Goal: Task Accomplishment & Management: Use online tool/utility

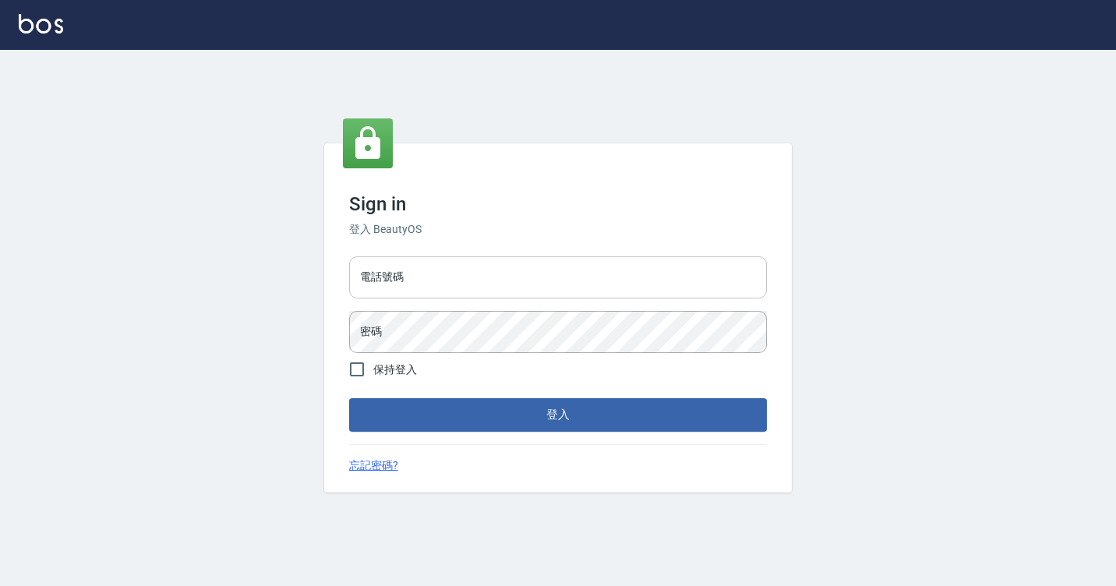
click at [443, 263] on input "電話號碼" at bounding box center [558, 277] width 418 height 42
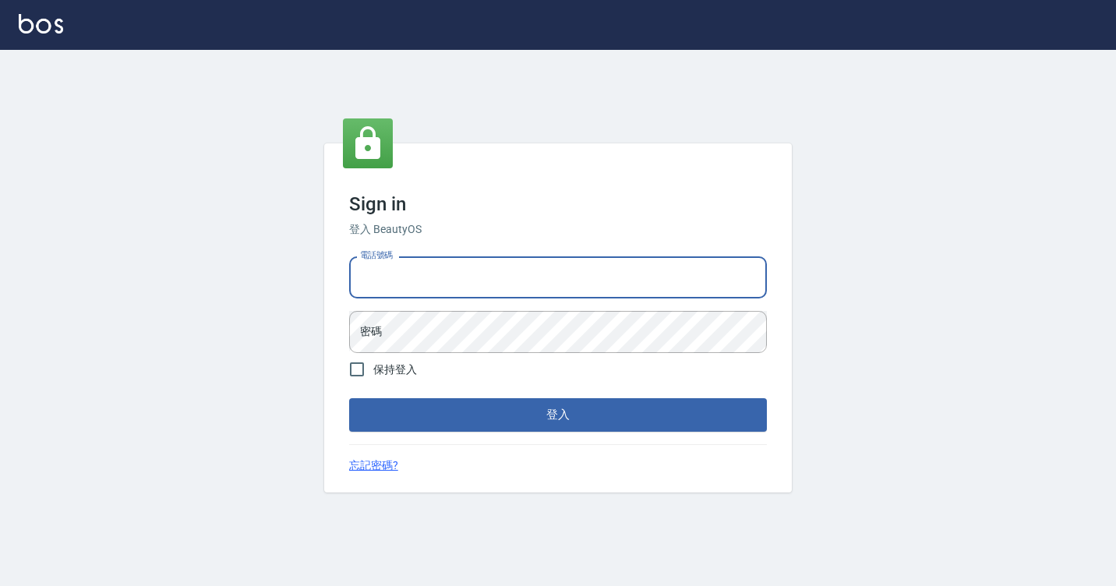
click at [443, 263] on input "電話號碼" at bounding box center [558, 277] width 418 height 42
type input "7812080"
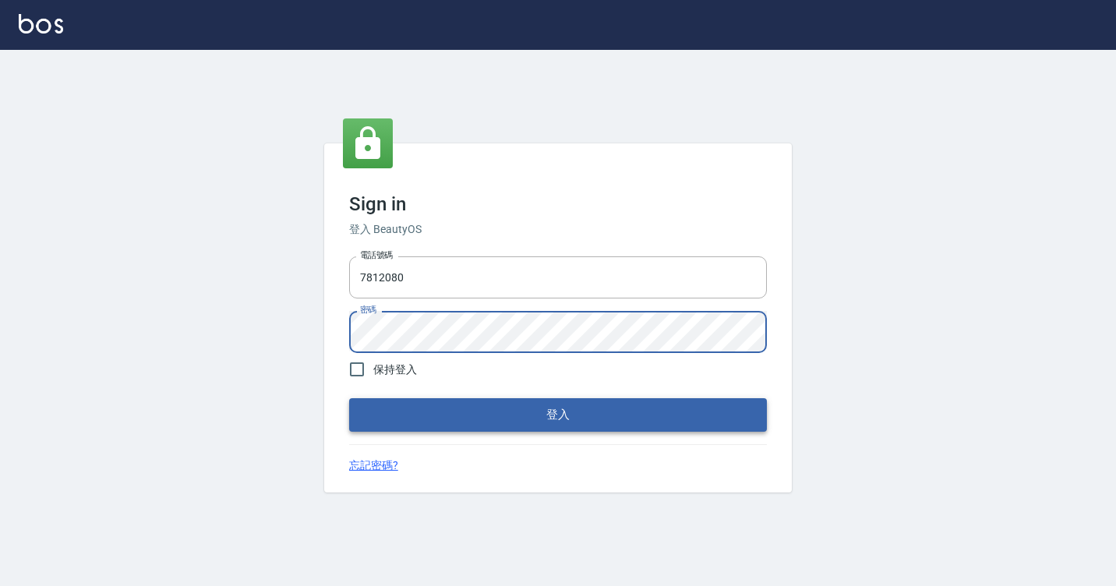
click at [429, 422] on button "登入" at bounding box center [558, 414] width 418 height 33
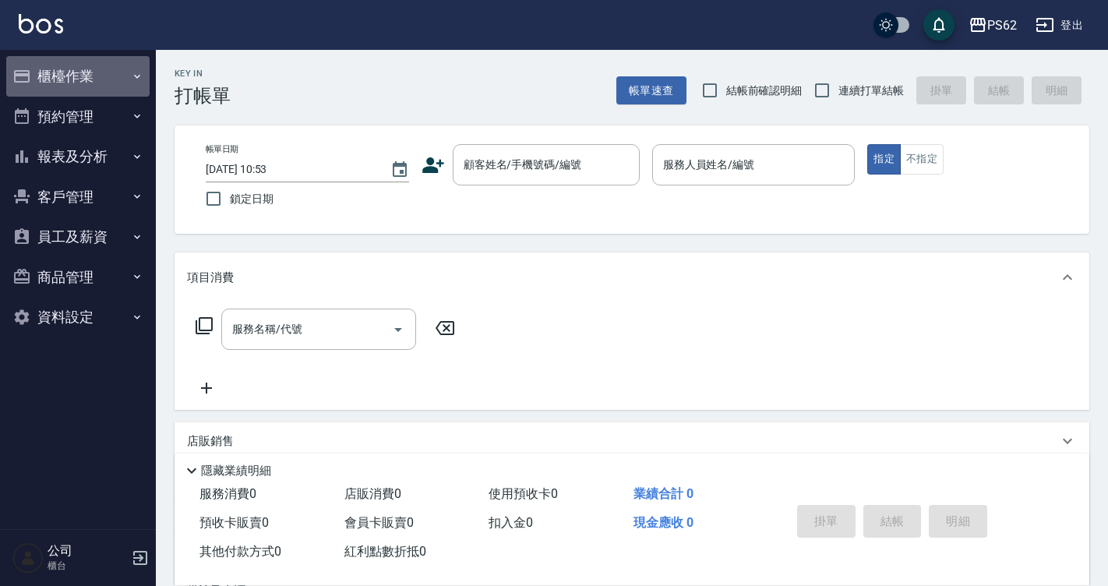
click at [67, 69] on button "櫃檯作業" at bounding box center [77, 76] width 143 height 41
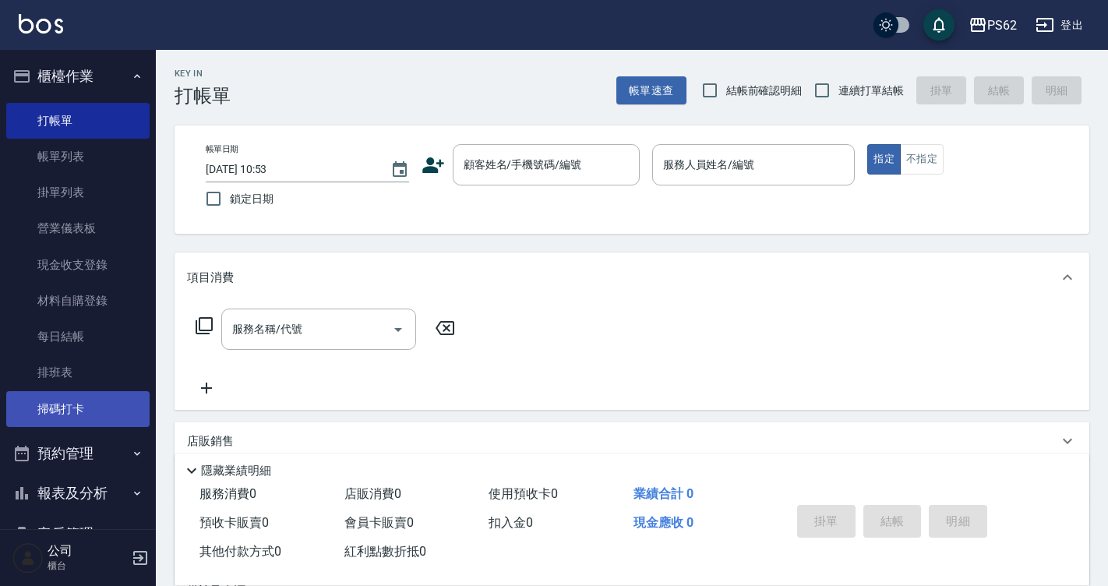
click at [69, 398] on link "掃碼打卡" at bounding box center [77, 409] width 143 height 36
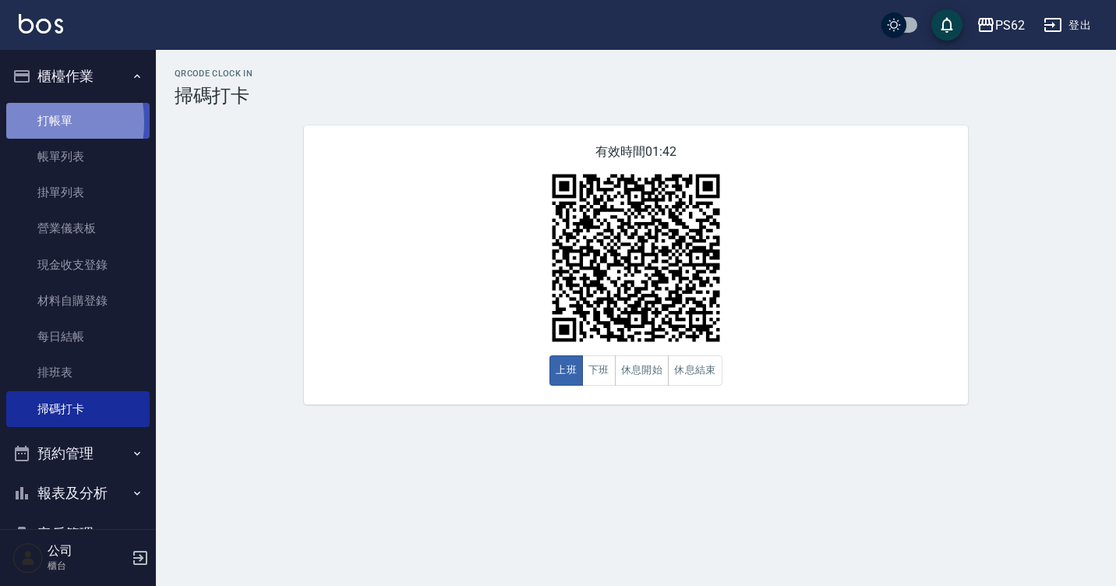
click at [19, 122] on link "打帳單" at bounding box center [77, 121] width 143 height 36
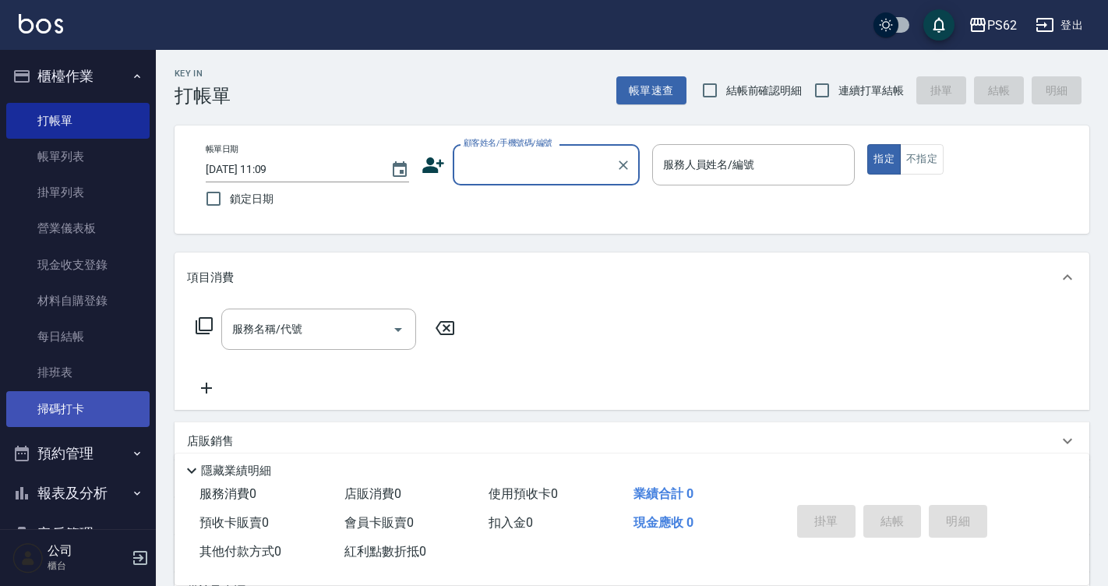
click at [48, 397] on link "掃碼打卡" at bounding box center [77, 409] width 143 height 36
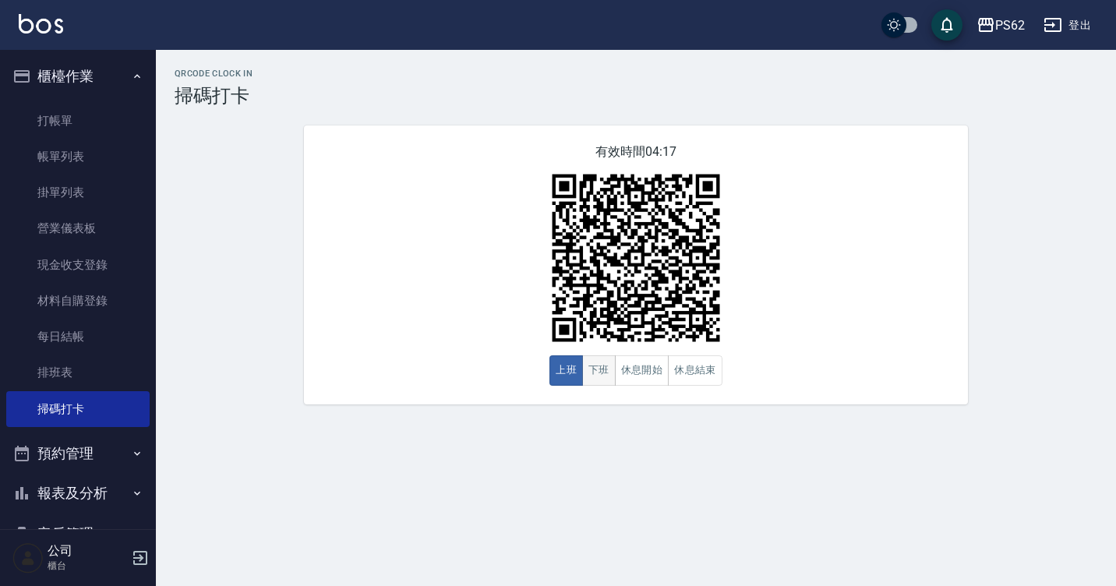
click at [598, 373] on button "下班" at bounding box center [599, 370] width 34 height 30
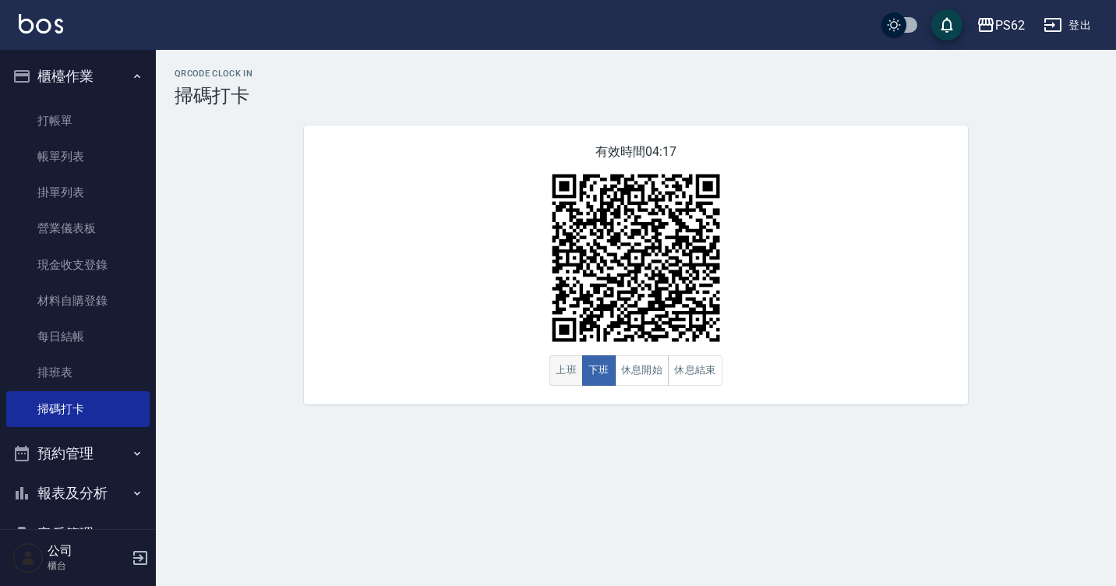
click at [573, 376] on button "上班" at bounding box center [566, 370] width 34 height 30
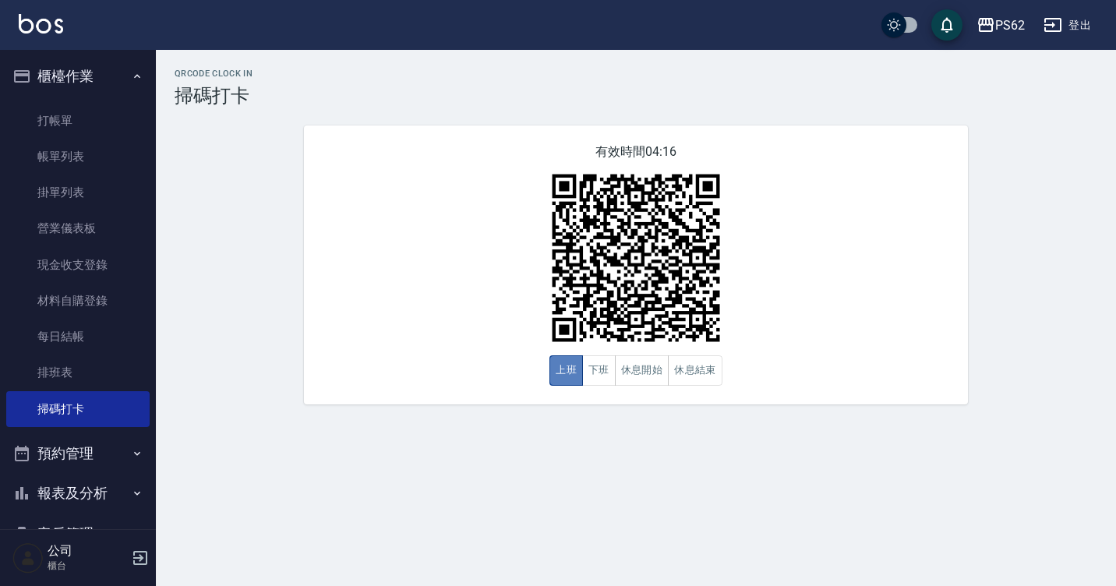
click at [573, 376] on button "上班" at bounding box center [566, 370] width 34 height 30
click at [603, 363] on button "下班" at bounding box center [599, 370] width 34 height 30
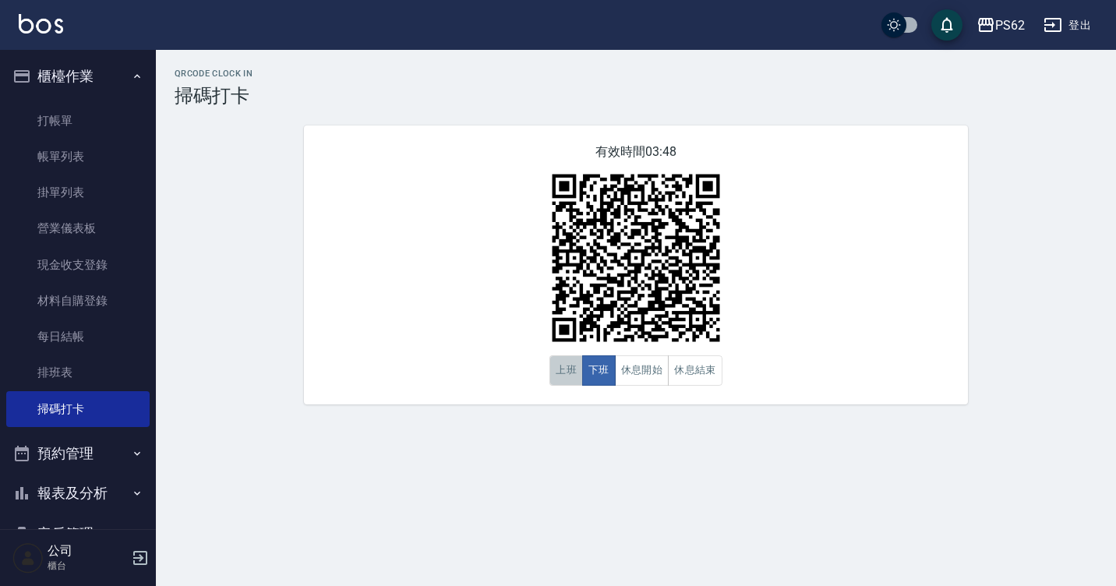
click at [555, 369] on button "上班" at bounding box center [566, 370] width 34 height 30
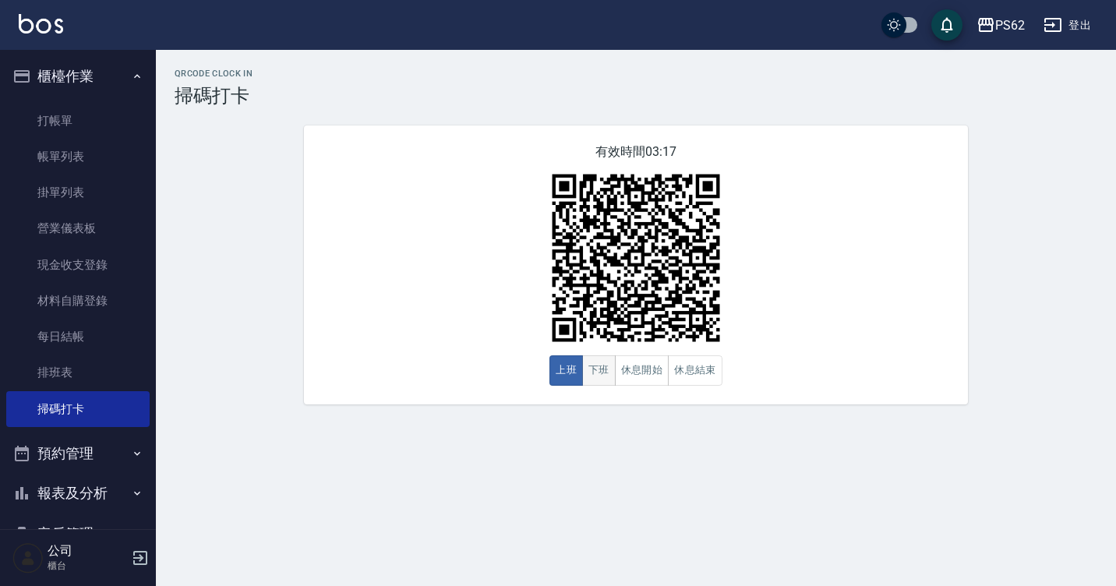
click at [594, 369] on button "下班" at bounding box center [599, 370] width 34 height 30
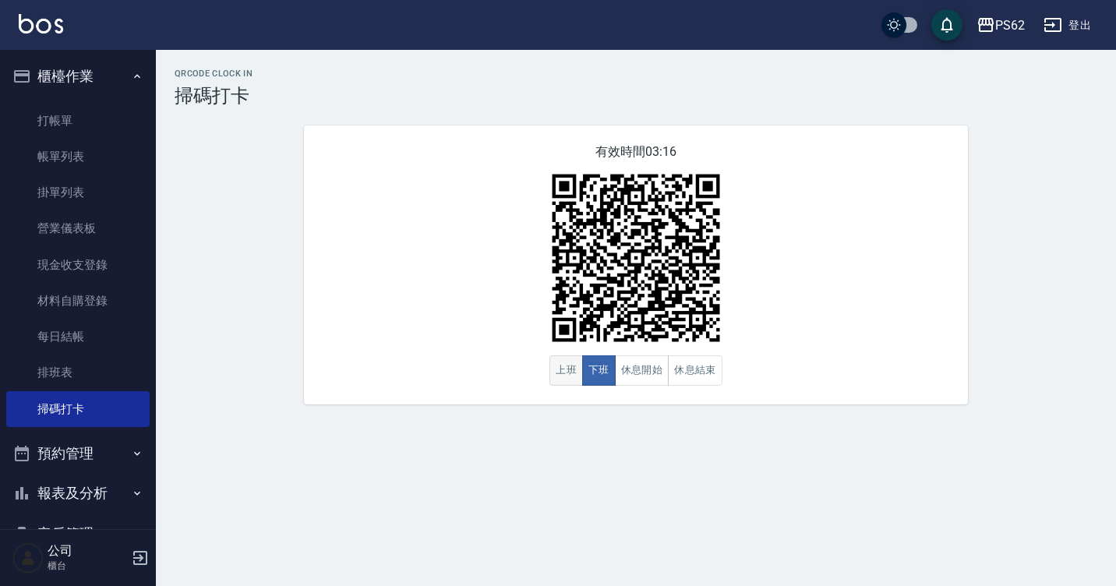
click at [577, 369] on button "上班" at bounding box center [566, 370] width 34 height 30
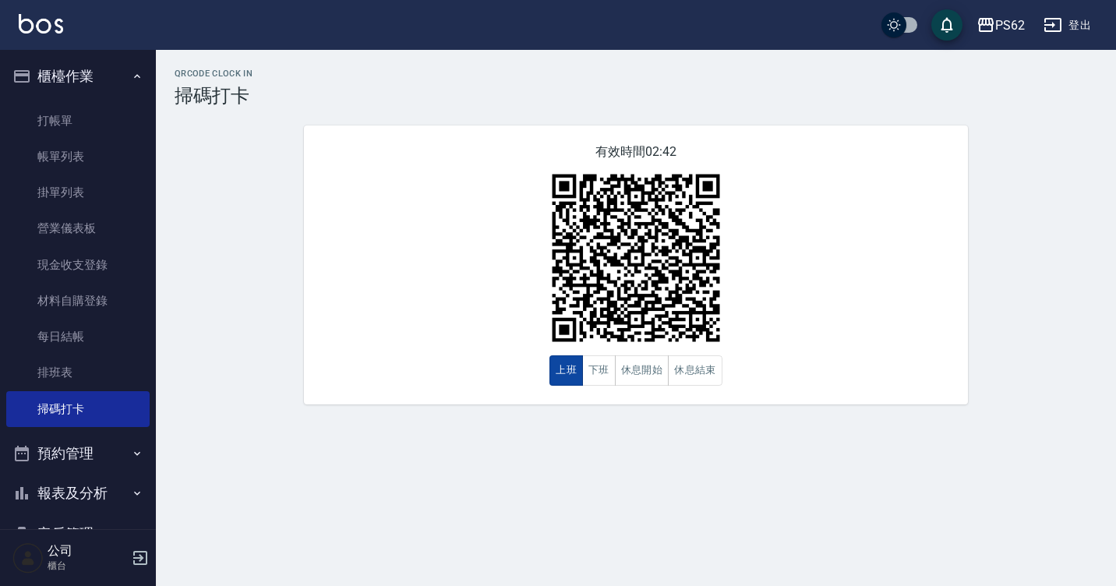
click at [555, 360] on button "上班" at bounding box center [566, 370] width 34 height 30
click at [617, 376] on button "休息開始" at bounding box center [642, 370] width 55 height 30
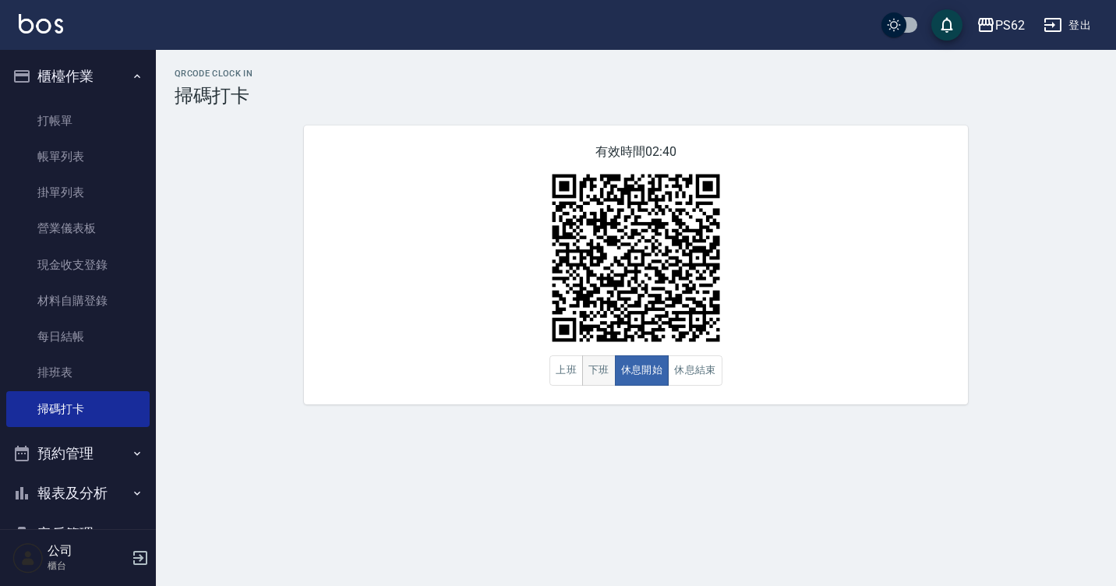
click at [607, 376] on button "下班" at bounding box center [599, 370] width 34 height 30
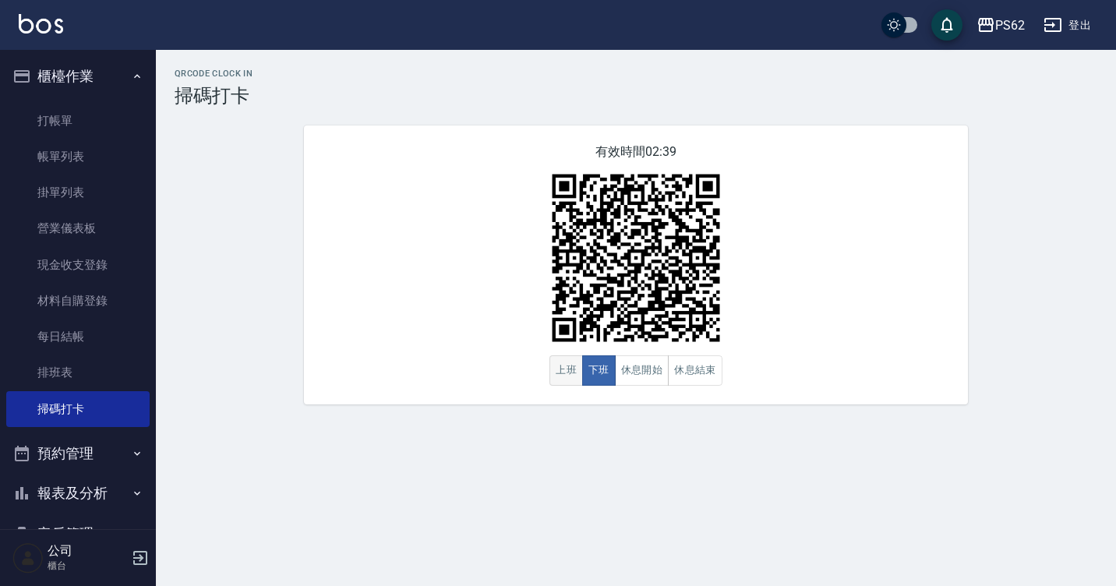
click at [579, 376] on button "上班" at bounding box center [566, 370] width 34 height 30
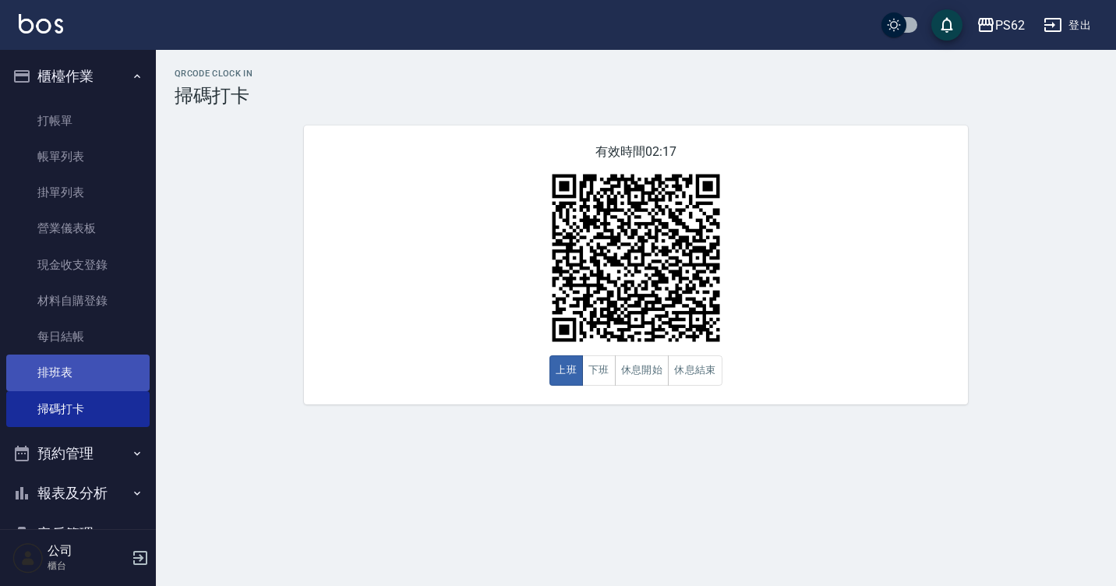
click at [55, 385] on link "排班表" at bounding box center [77, 372] width 143 height 36
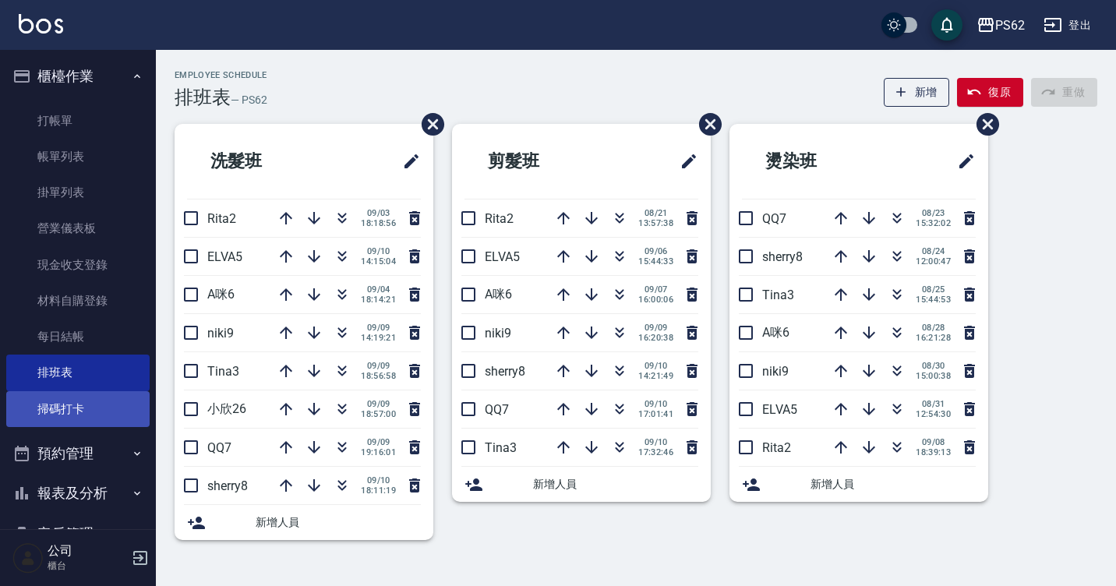
click at [55, 404] on link "掃碼打卡" at bounding box center [77, 409] width 143 height 36
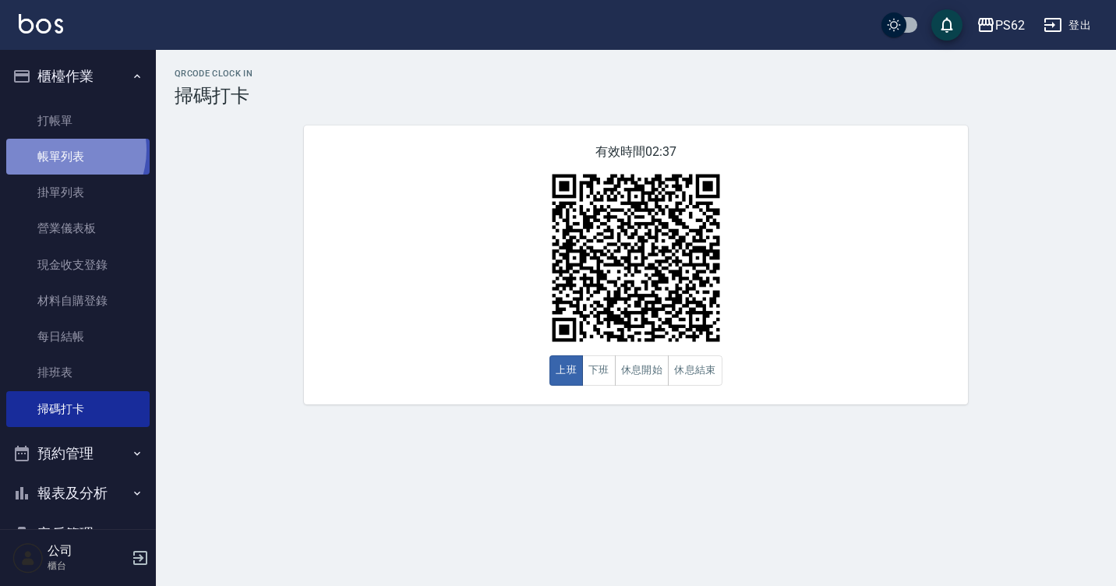
click at [56, 150] on link "帳單列表" at bounding box center [77, 157] width 143 height 36
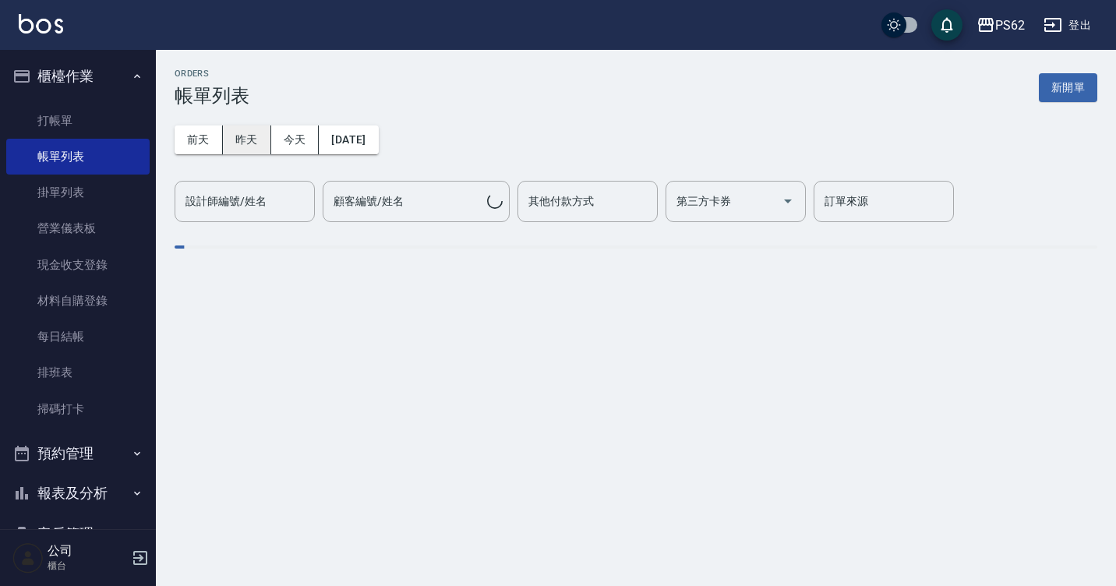
click at [263, 140] on button "昨天" at bounding box center [247, 139] width 48 height 29
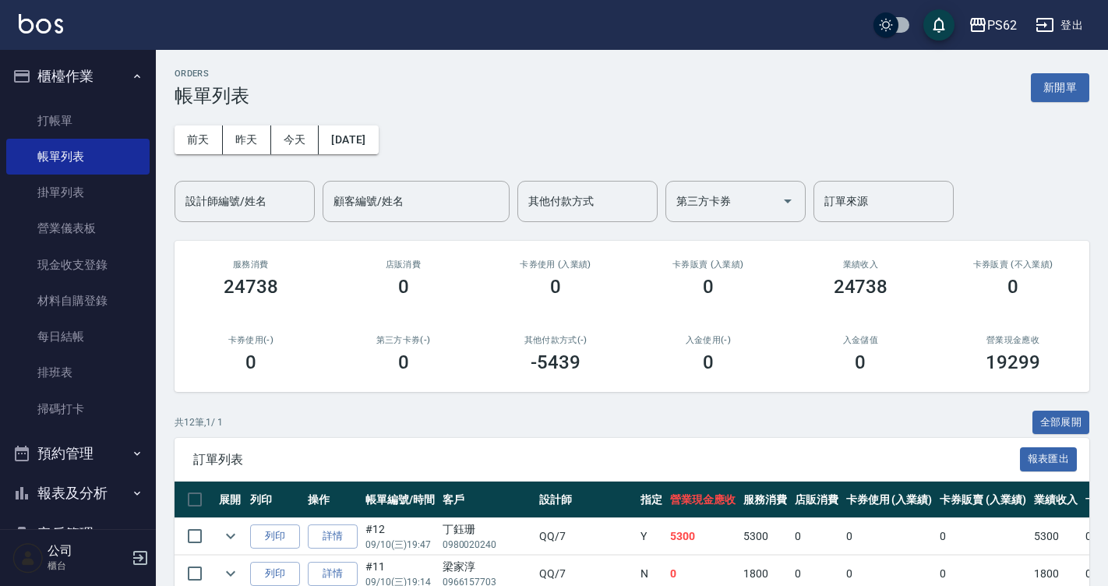
click at [223, 125] on button "昨天" at bounding box center [247, 139] width 48 height 29
click at [228, 148] on button "昨天" at bounding box center [247, 139] width 48 height 29
click at [189, 146] on button "前天" at bounding box center [199, 139] width 48 height 29
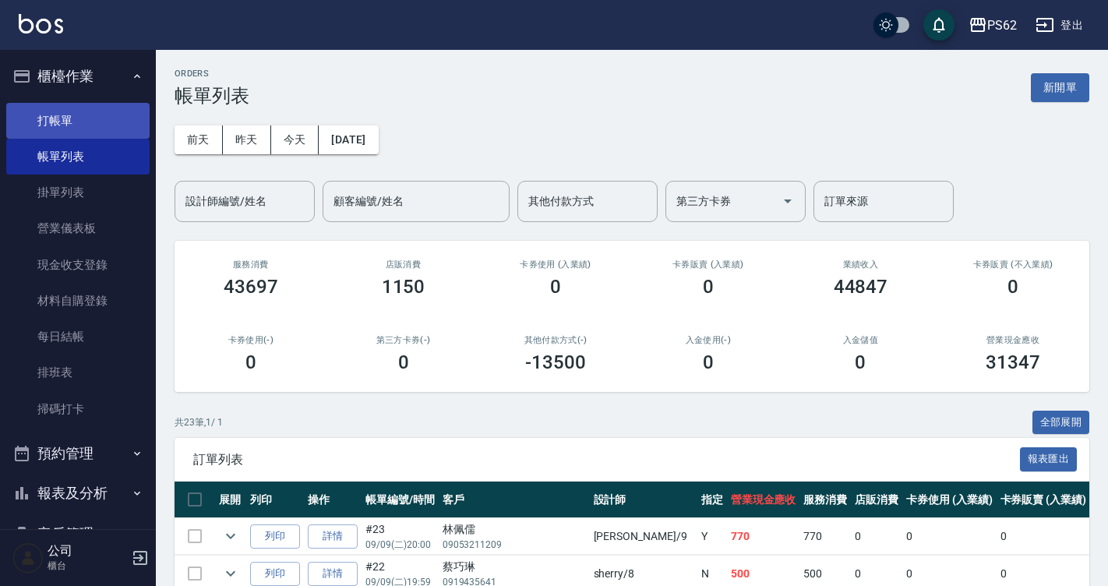
click at [97, 125] on link "打帳單" at bounding box center [77, 121] width 143 height 36
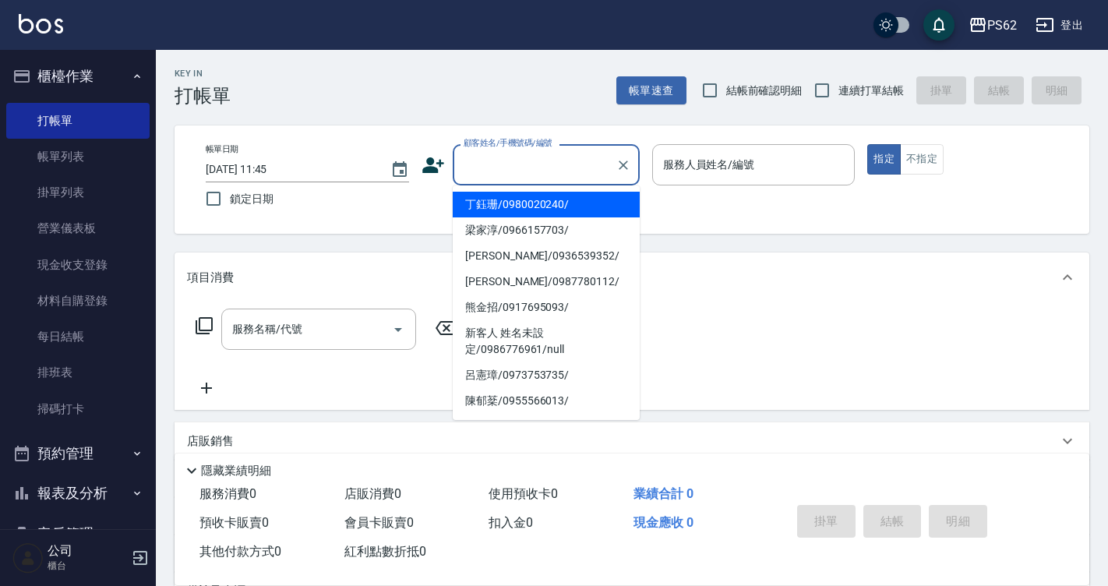
click at [538, 166] on input "顧客姓名/手機號碼/編號" at bounding box center [535, 164] width 150 height 27
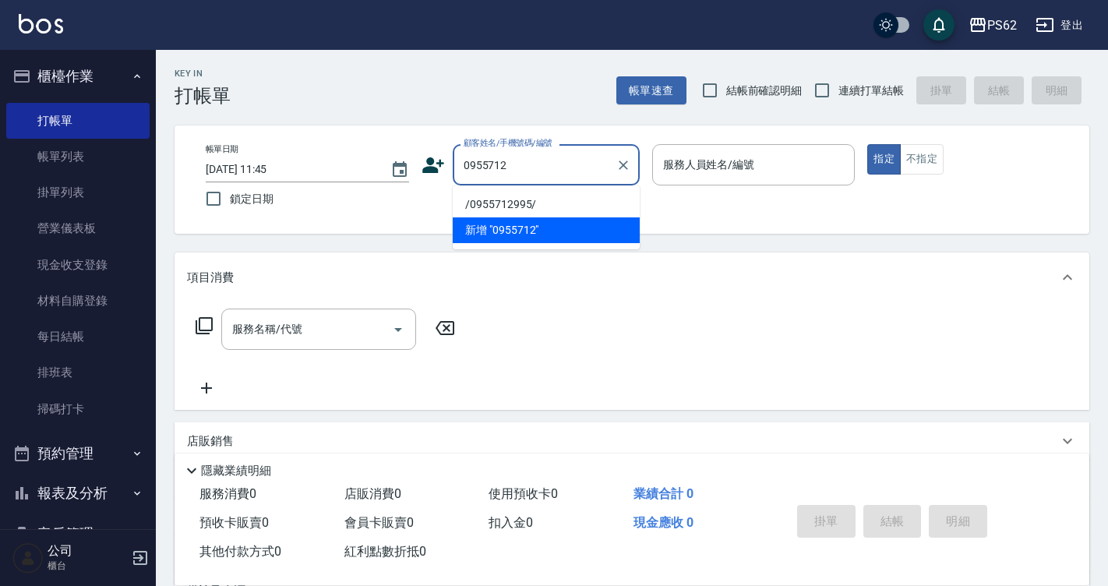
click at [508, 208] on li "/0955712995/" at bounding box center [546, 205] width 187 height 26
click at [508, 208] on div "帳單日期 2025/09/11 11:45 鎖定日期 顧客姓名/手機號碼/編號 0955712 顧客姓名/手機號碼/編號 服務人員姓名/編號 服務人員姓名/編…" at bounding box center [631, 179] width 877 height 71
type input "/0955712995/"
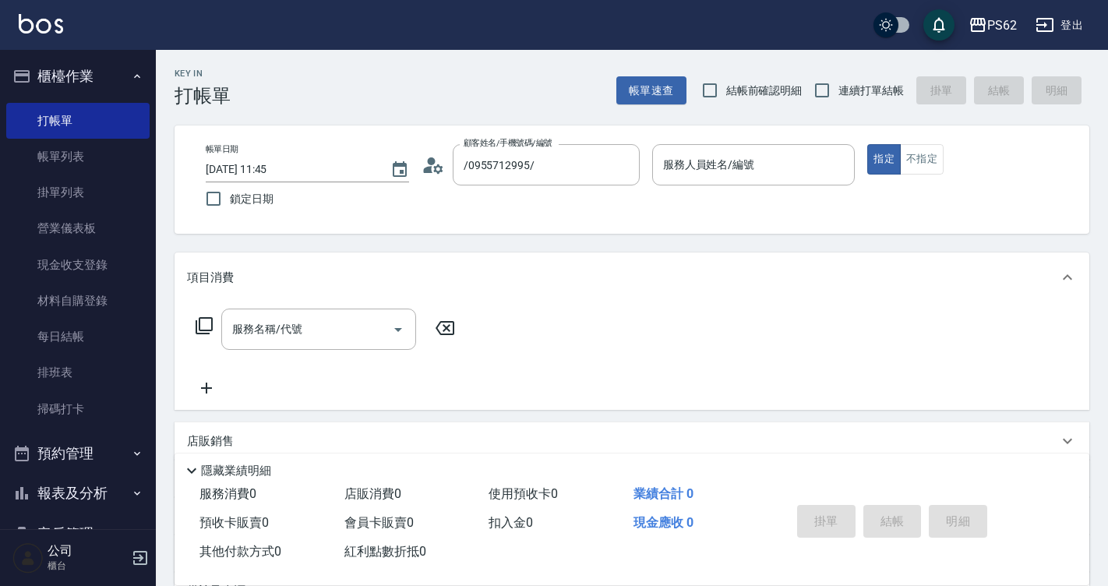
click at [427, 163] on icon at bounding box center [432, 164] width 23 height 23
click at [427, 163] on html "PS62 登出 櫃檯作業 打帳單 帳單列表 掛單列表 營業儀表板 現金收支登錄 材料自購登錄 每日結帳 排班表 掃碼打卡 預約管理 預約管理 單日預約紀錄 單…" at bounding box center [554, 379] width 1108 height 759
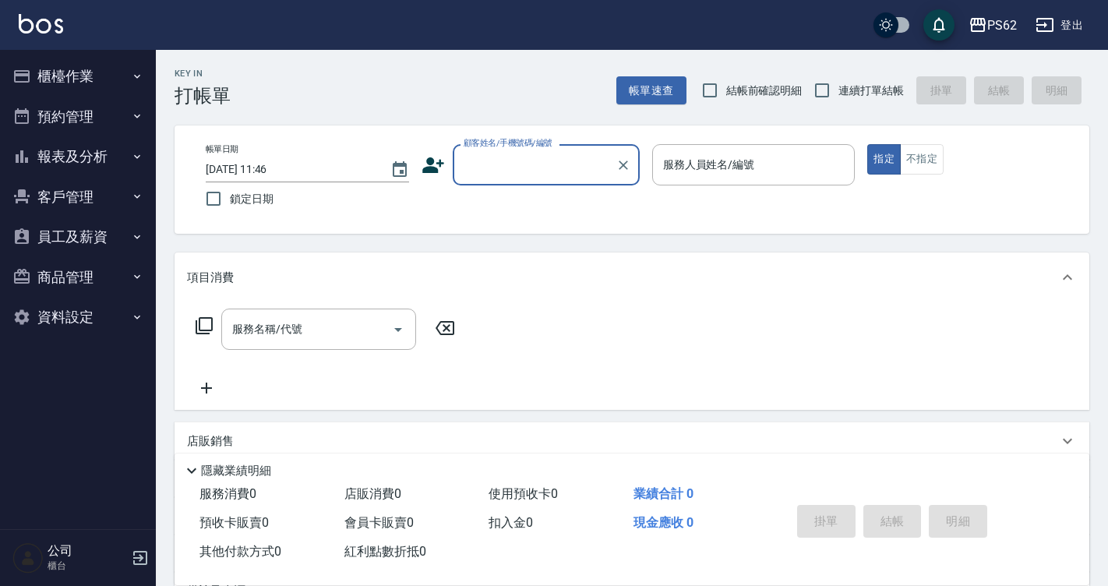
click at [496, 170] on input "顧客姓名/手機號碼/編號" at bounding box center [535, 164] width 150 height 27
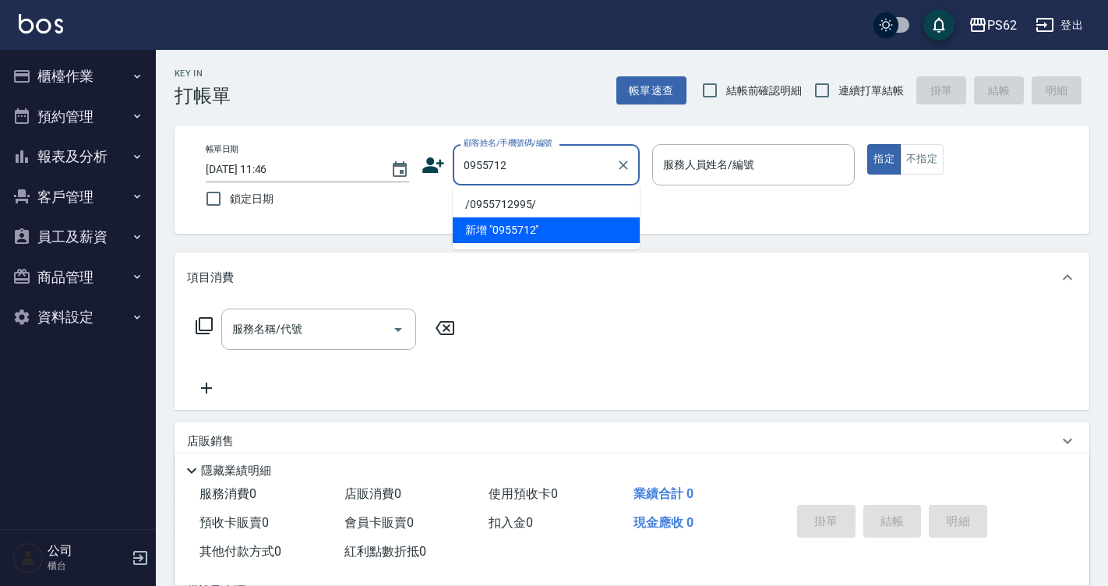
click at [507, 208] on li "/0955712995/" at bounding box center [546, 205] width 187 height 26
click at [507, 208] on div "帳單日期 [DATE] 11:46 鎖定日期 顧客姓名/手機號碼/編號 0955712 顧客姓名/手機號碼/編號 服務人員姓名/編號 服務人員姓名/編號 指定…" at bounding box center [631, 179] width 877 height 71
type input "/0955712995/"
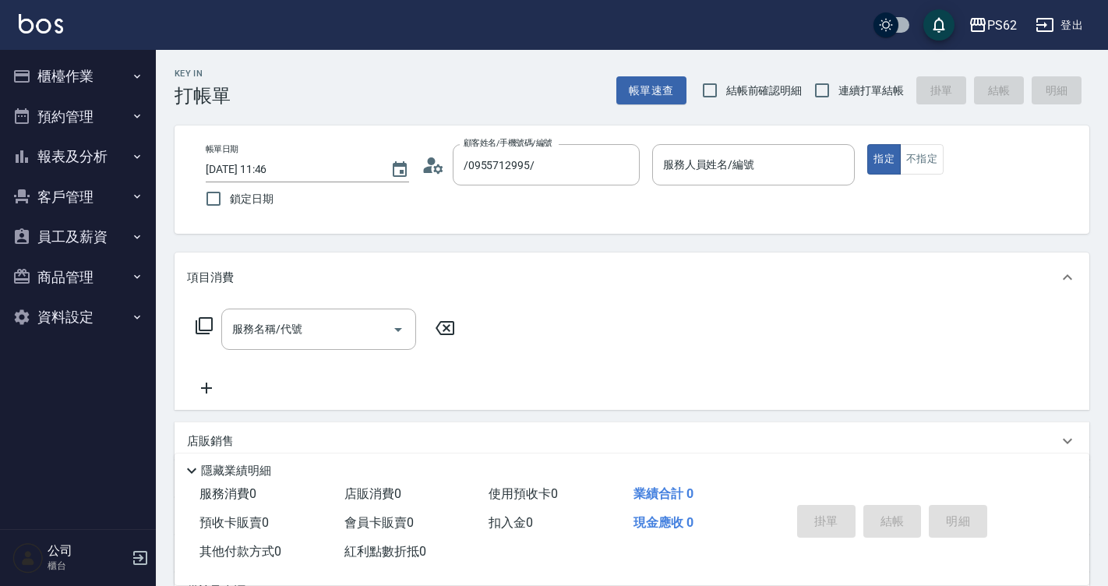
click at [427, 163] on icon at bounding box center [432, 164] width 23 height 23
click at [427, 163] on html "PS62 登出 櫃檯作業 打帳單 帳單列表 掛單列表 營業儀表板 現金收支登錄 材料自購登錄 每日結帳 排班表 掃碼打卡 預約管理 預約管理 單日預約紀錄 單…" at bounding box center [554, 379] width 1108 height 759
click at [497, 167] on input "顧客姓名/手機號碼/編號" at bounding box center [535, 164] width 150 height 27
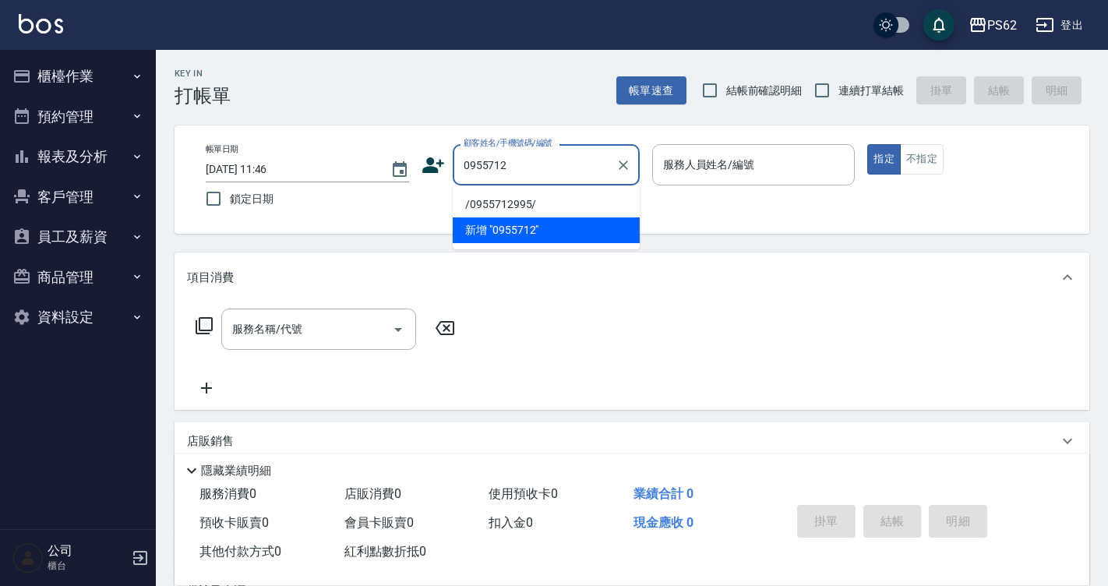
click at [496, 207] on li "/0955712995/" at bounding box center [546, 205] width 187 height 26
click at [496, 207] on div "帳單日期 [DATE] 11:46 鎖定日期 顧客姓名/手機號碼/編號 0955712 顧客姓名/手機號碼/編號 服務人員姓名/編號 服務人員姓名/編號 指定…" at bounding box center [631, 179] width 877 height 71
type input "/0955712995/"
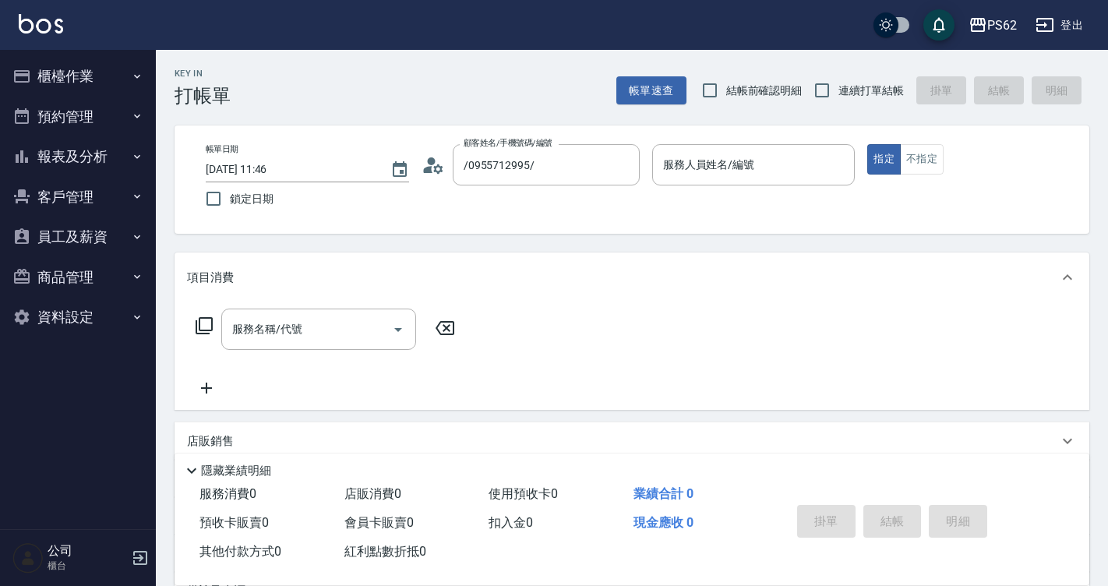
click at [207, 325] on icon at bounding box center [204, 325] width 19 height 19
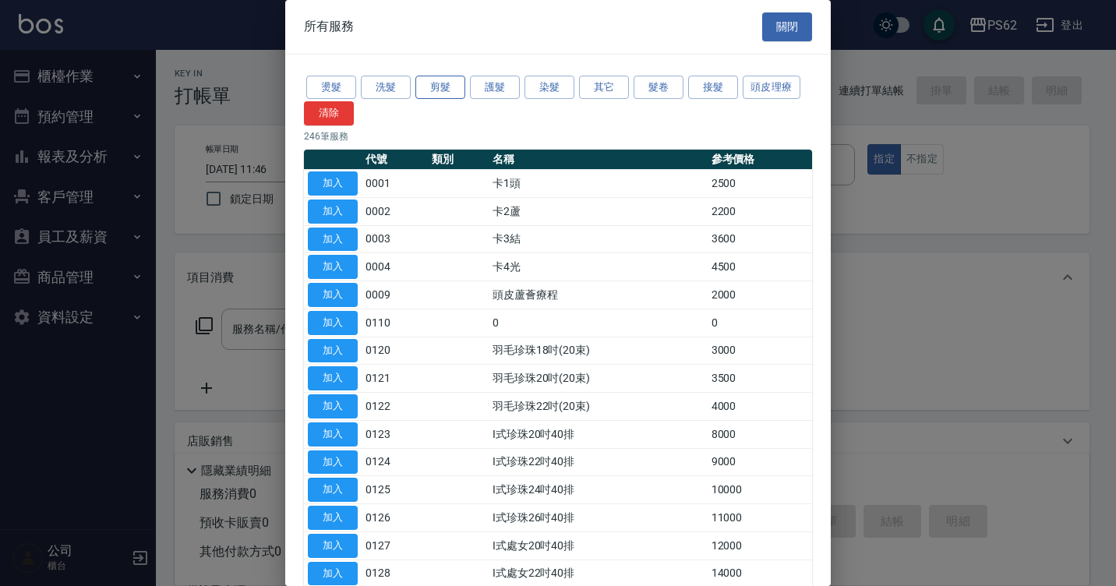
click at [450, 89] on button "剪髮" at bounding box center [440, 88] width 50 height 24
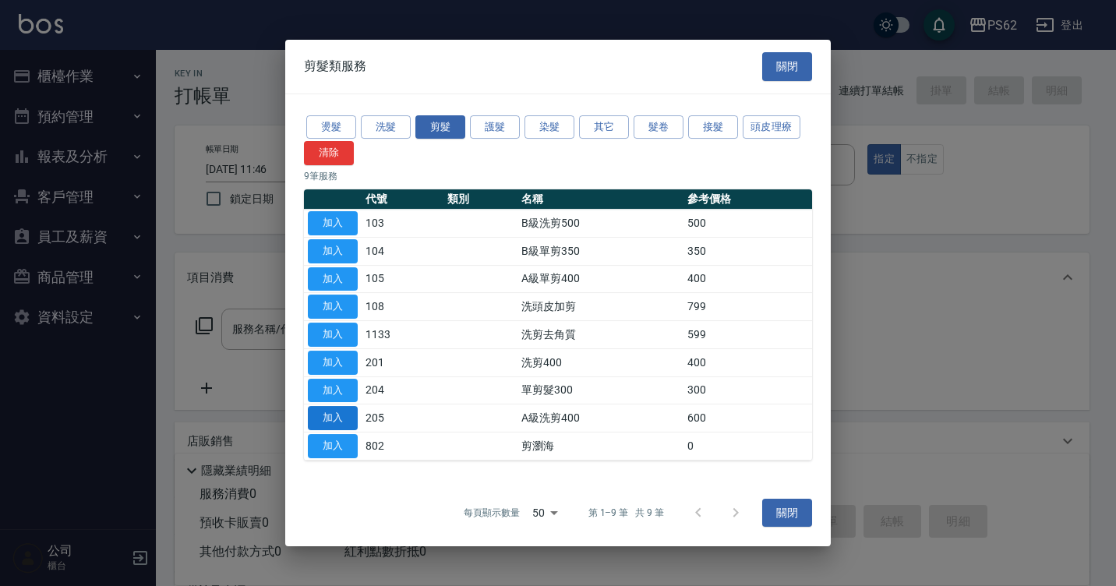
click at [340, 419] on button "加入" at bounding box center [333, 418] width 50 height 24
type input "A級洗剪400(205)"
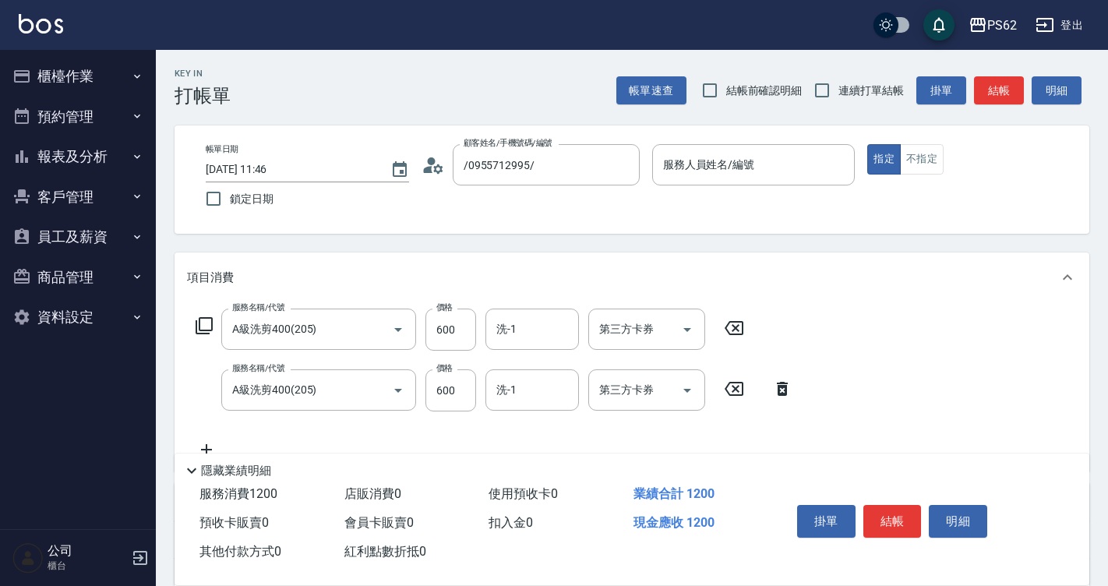
click at [785, 380] on icon at bounding box center [782, 388] width 39 height 19
click at [785, 380] on div "服務名稱/代號 A級洗剪400(205) 服務名稱/代號 價格 600 價格 洗-1 洗-1 第三方卡券 第三方卡券 服務名稱/代號 A級洗剪400(205)…" at bounding box center [632, 386] width 915 height 169
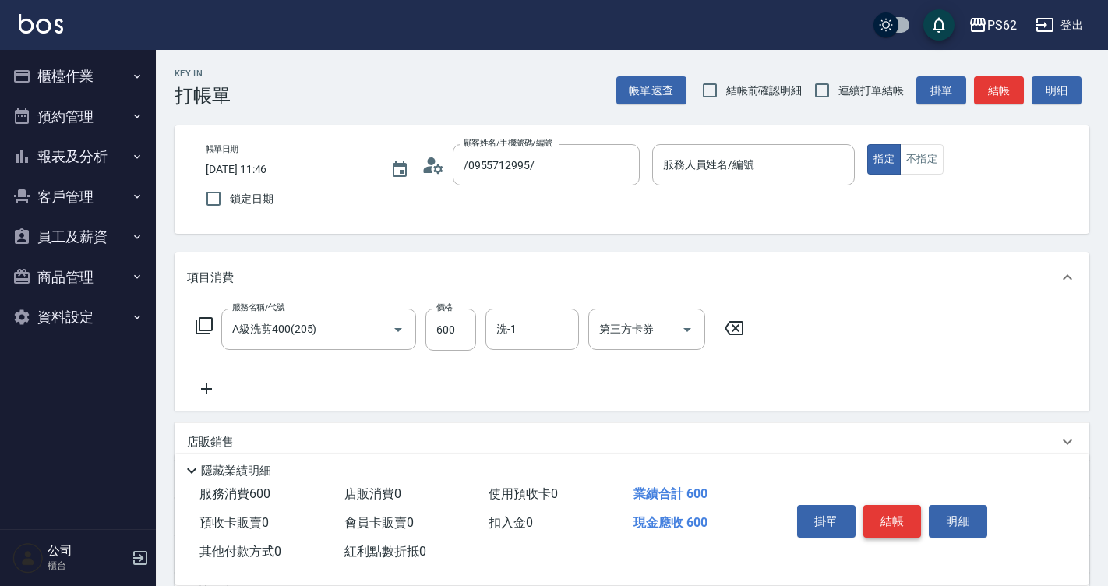
click at [891, 510] on button "結帳" at bounding box center [892, 521] width 58 height 33
click at [891, 510] on div "掛單 結帳 明細" at bounding box center [892, 523] width 203 height 49
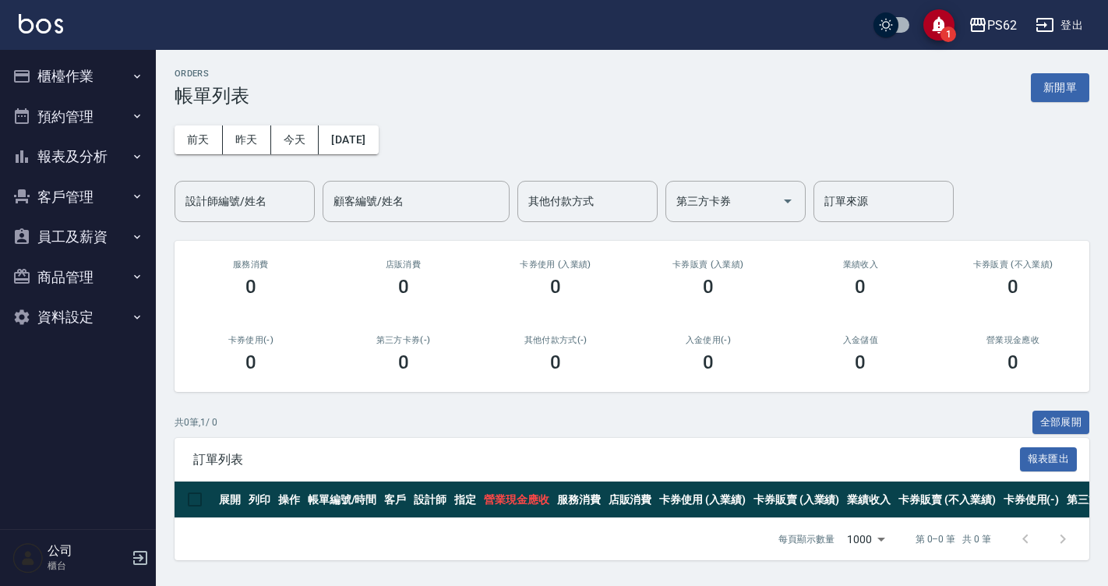
click at [54, 78] on button "櫃檯作業" at bounding box center [77, 76] width 143 height 41
click at [69, 79] on button "櫃檯作業" at bounding box center [77, 76] width 143 height 41
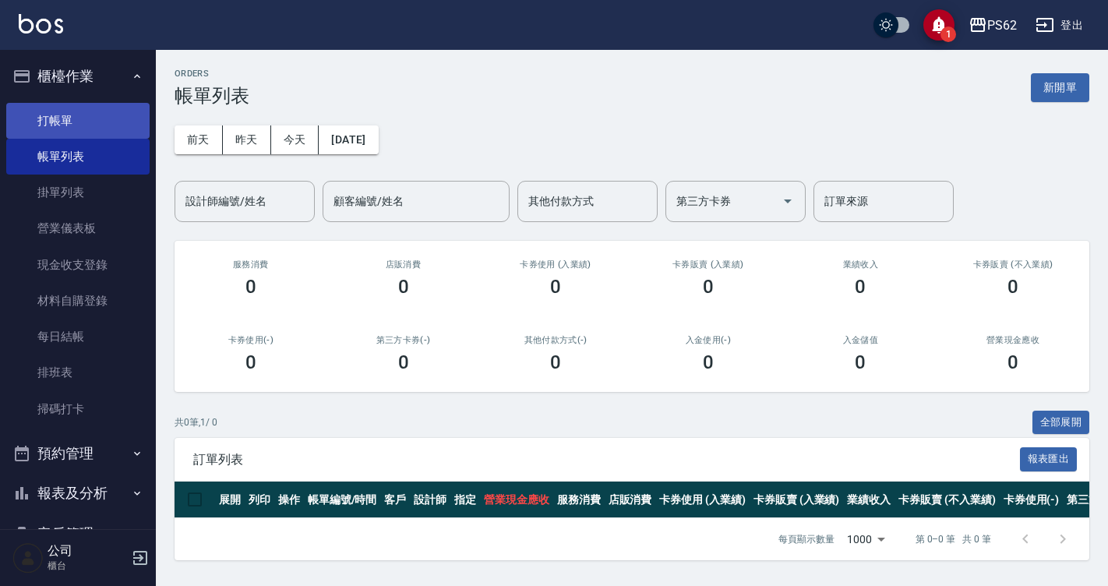
click at [104, 123] on link "打帳單" at bounding box center [77, 121] width 143 height 36
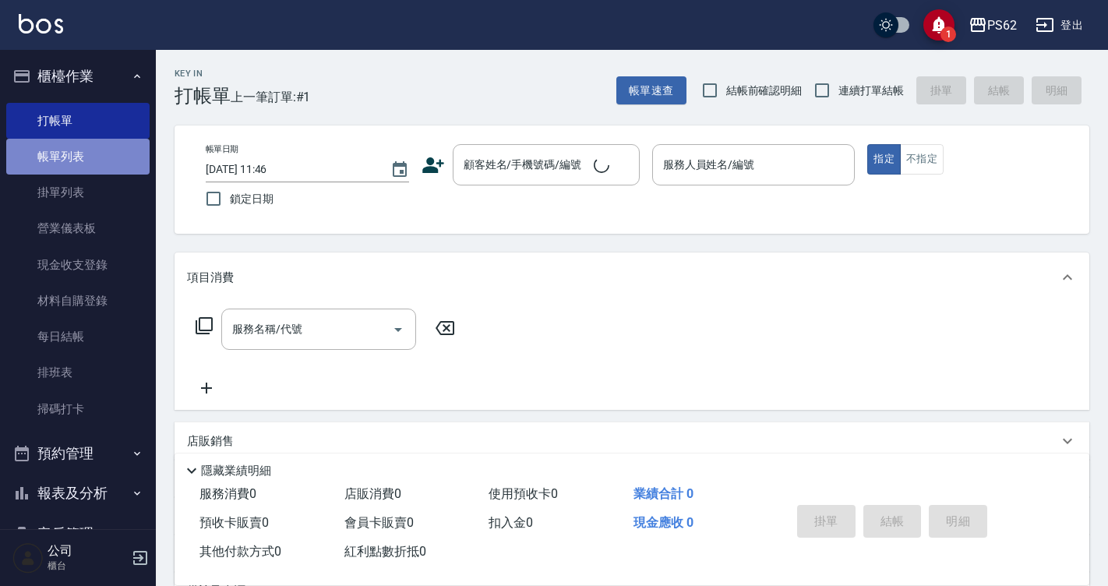
click at [104, 159] on link "帳單列表" at bounding box center [77, 157] width 143 height 36
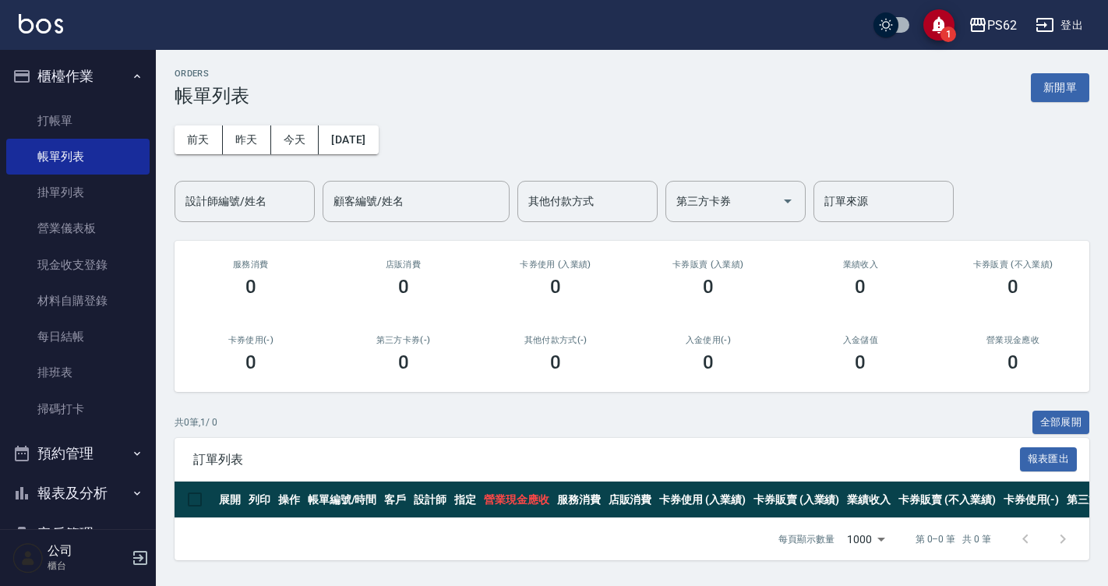
click at [947, 32] on span "1" at bounding box center [948, 34] width 16 height 16
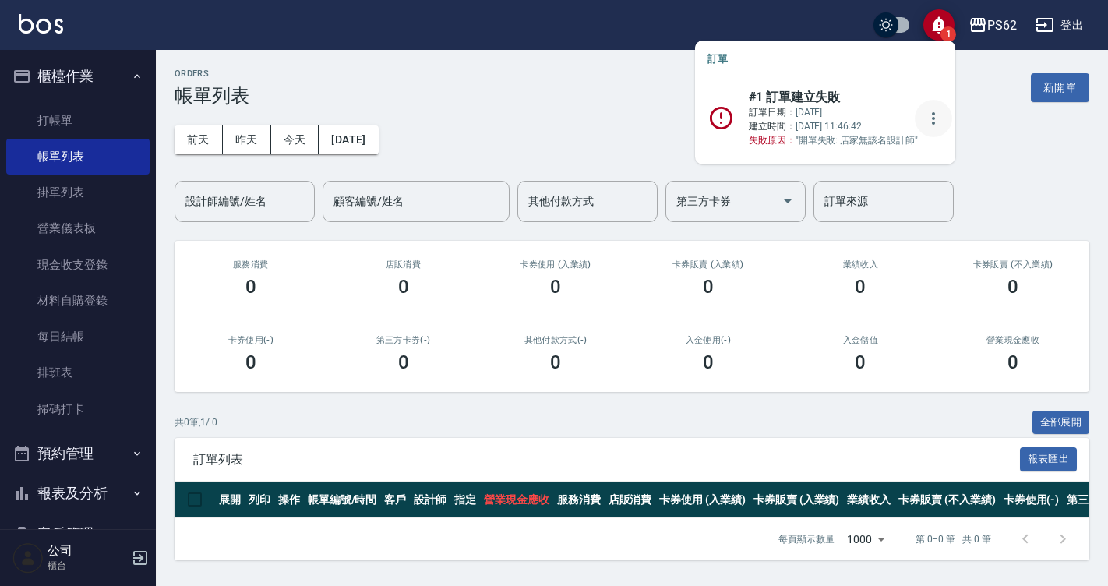
click at [924, 122] on icon "more" at bounding box center [933, 118] width 19 height 19
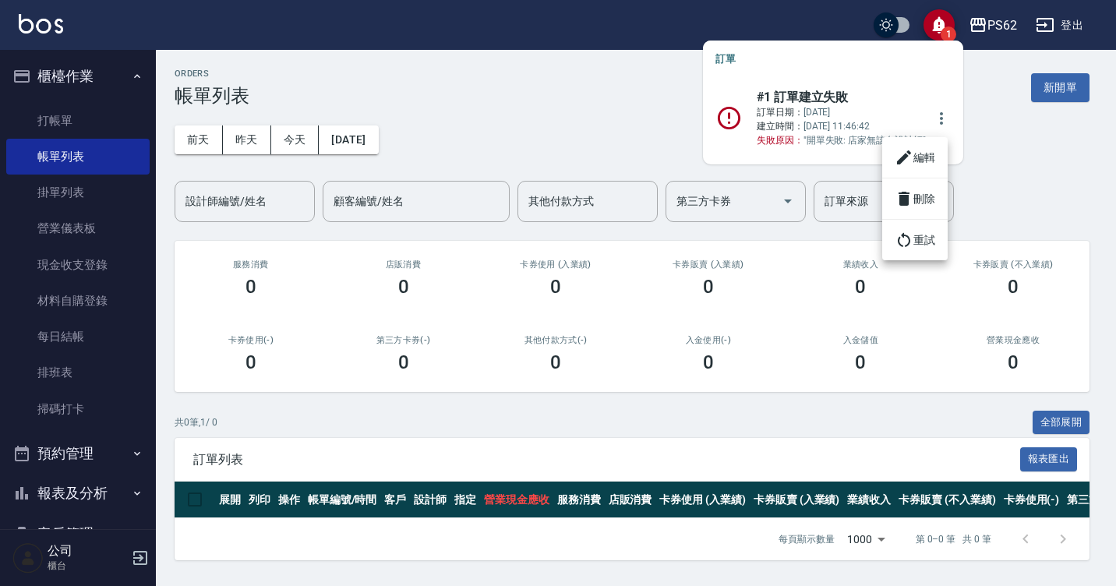
click at [922, 193] on li "刪除" at bounding box center [914, 199] width 65 height 28
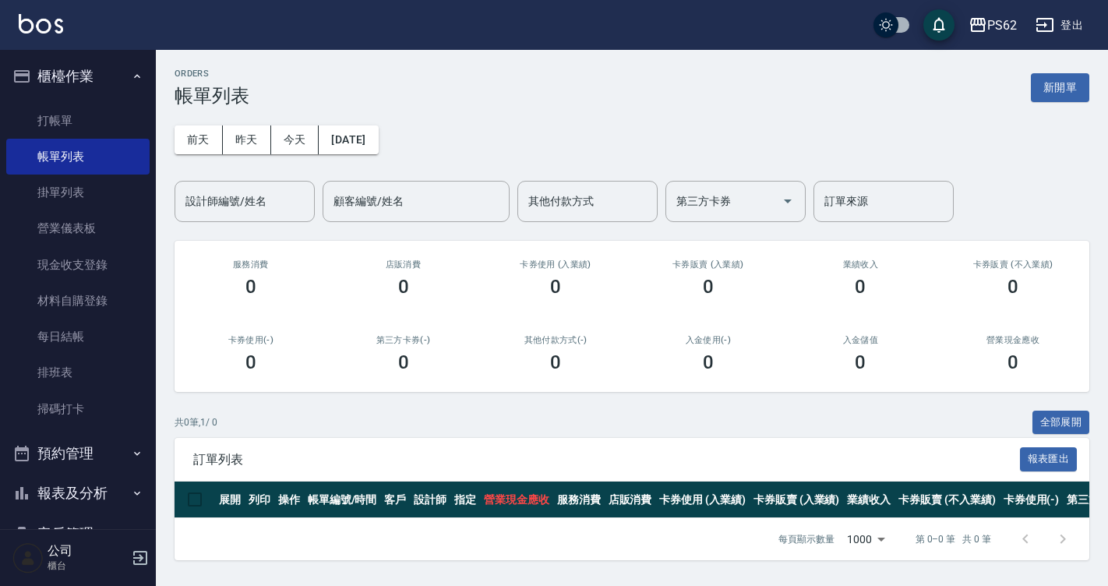
drag, startPoint x: 73, startPoint y: 106, endPoint x: 225, endPoint y: 135, distance: 154.6
click at [73, 106] on link "打帳單" at bounding box center [77, 121] width 143 height 36
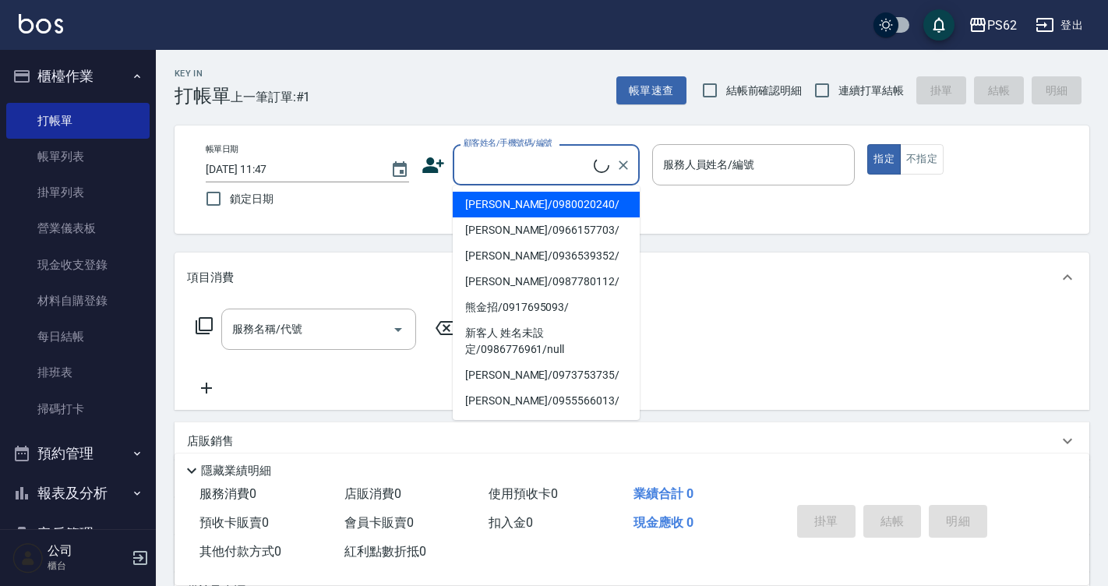
click at [515, 158] on input "顧客姓名/手機號碼/編號" at bounding box center [527, 164] width 134 height 27
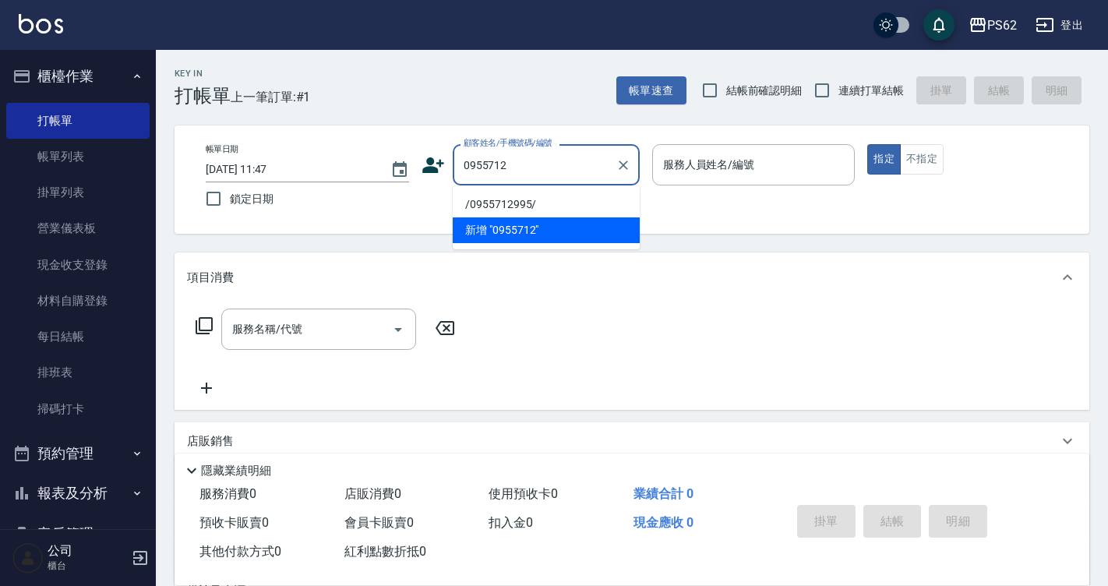
click at [509, 203] on li "/0955712995/" at bounding box center [546, 205] width 187 height 26
click at [509, 203] on div "帳單日期 [DATE] 11:47 鎖定日期 顧客姓名/手機號碼/編號 0955712 顧客姓名/手機號碼/編號 服務人員姓名/編號 服務人員姓名/編號 指定…" at bounding box center [631, 179] width 877 height 71
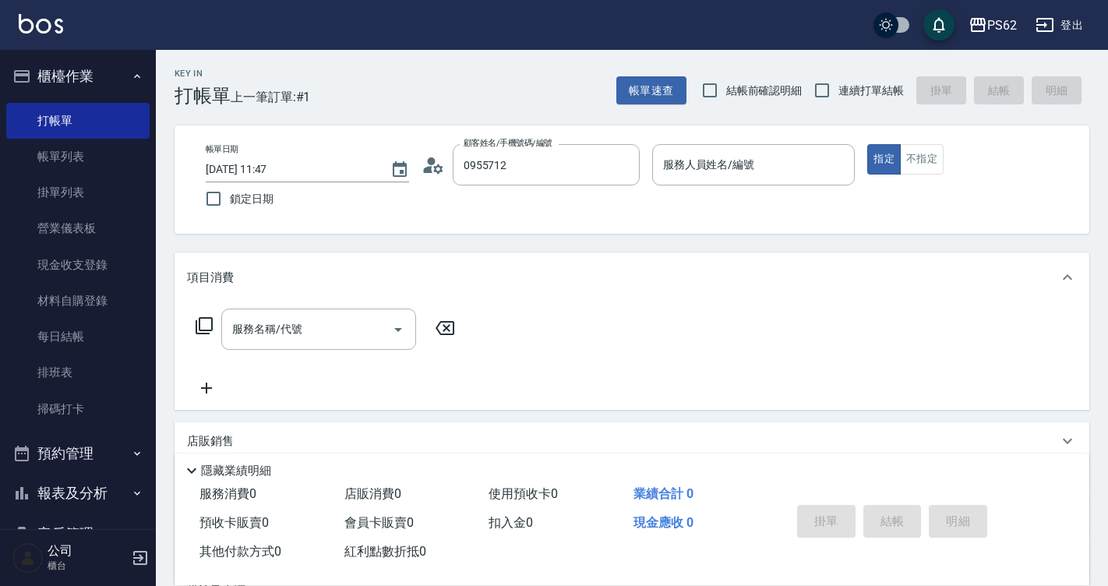
type input "/0955712995/"
click at [685, 164] on input "服務人員姓名/編號" at bounding box center [753, 164] width 189 height 27
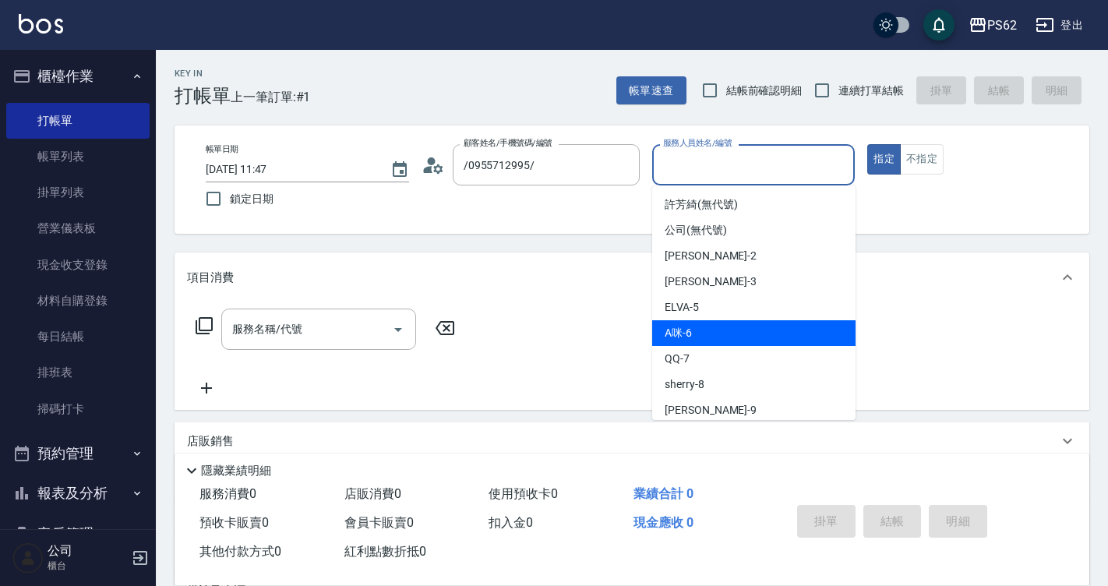
click at [688, 332] on span "A咪 -6" at bounding box center [678, 333] width 27 height 16
click at [688, 332] on div "服務名稱/代號 服務名稱/代號" at bounding box center [632, 356] width 915 height 108
type input "A咪-6"
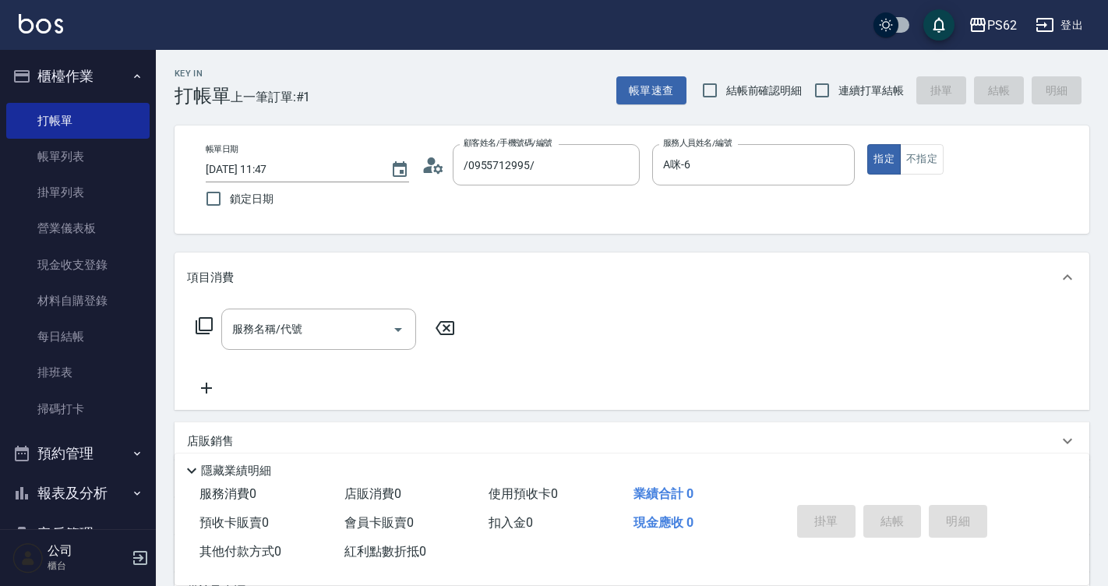
click at [206, 319] on icon at bounding box center [204, 325] width 17 height 17
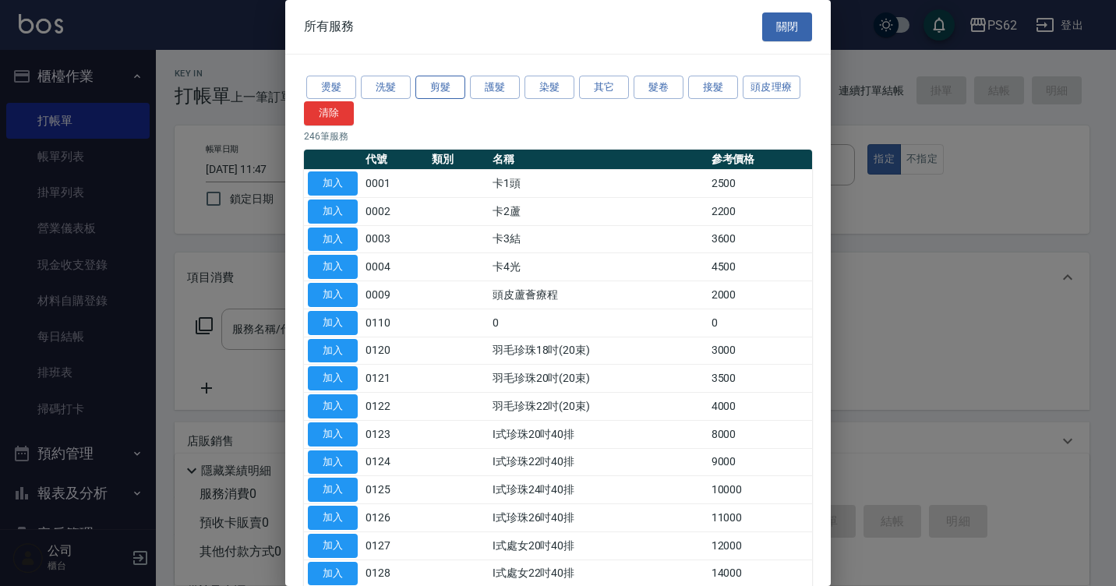
click at [448, 89] on button "剪髮" at bounding box center [440, 88] width 50 height 24
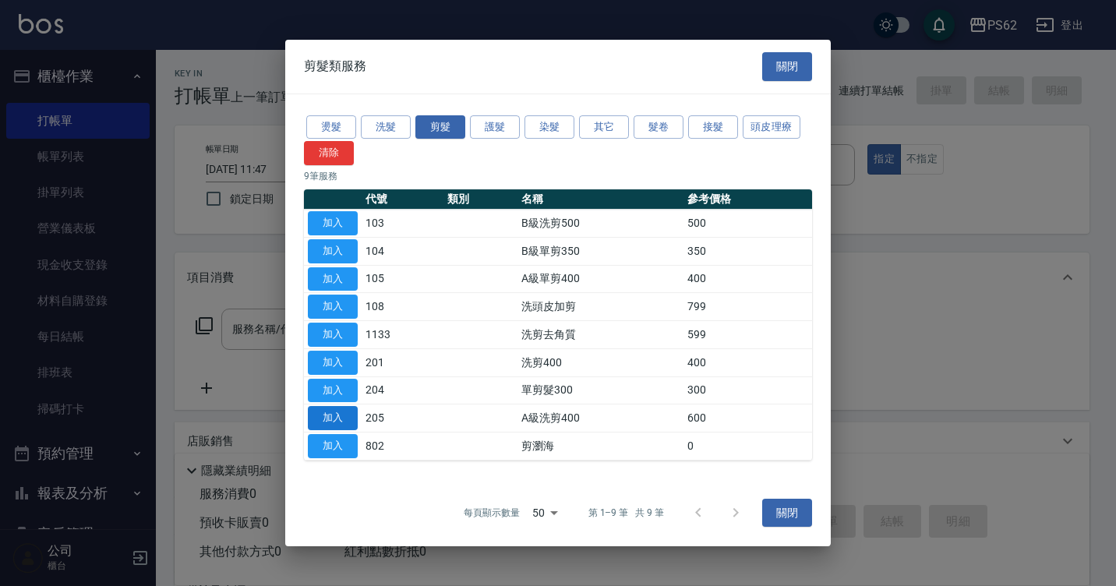
click at [349, 425] on button "加入" at bounding box center [333, 418] width 50 height 24
click at [349, 425] on div "店販銷售" at bounding box center [632, 440] width 915 height 37
type input "A級洗剪400(205)"
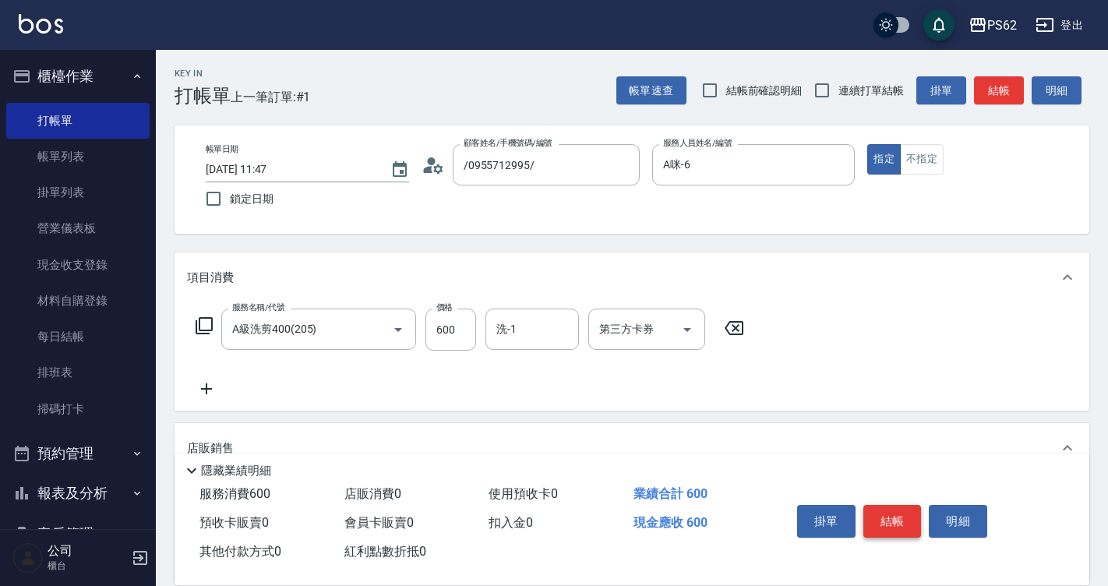
click at [886, 520] on button "結帳" at bounding box center [892, 521] width 58 height 33
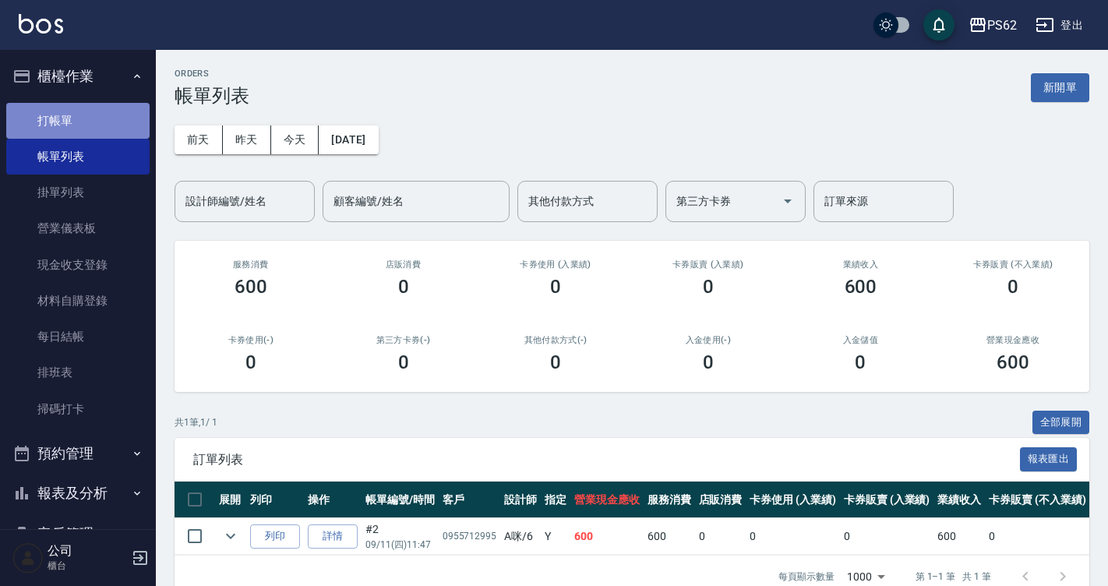
click at [97, 115] on link "打帳單" at bounding box center [77, 121] width 143 height 36
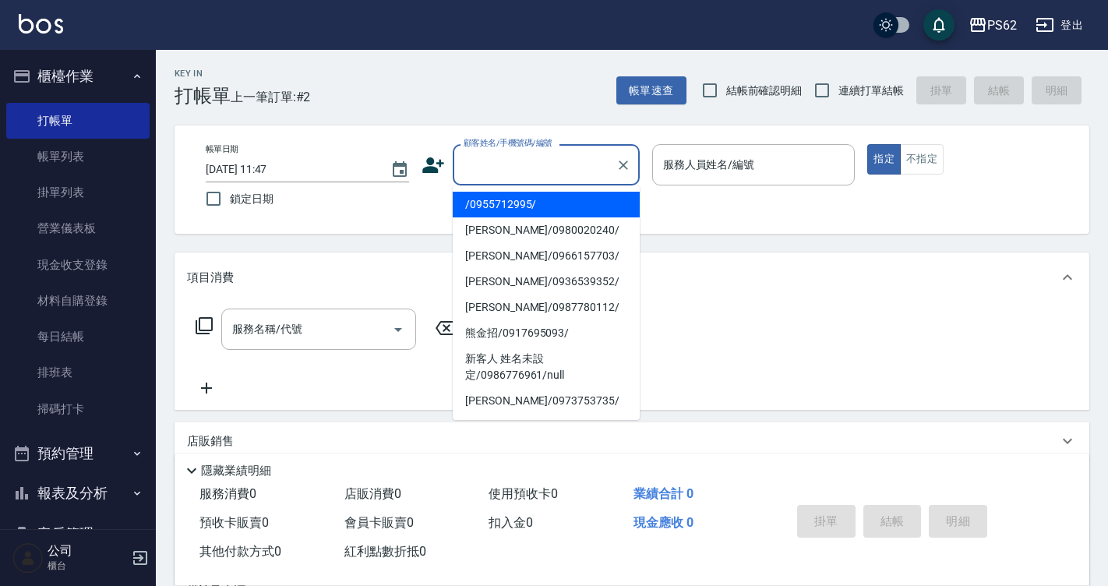
click at [531, 157] on input "顧客姓名/手機號碼/編號" at bounding box center [535, 164] width 150 height 27
click at [487, 207] on li "/0955712995/" at bounding box center [546, 205] width 187 height 26
click at [487, 207] on div "帳單日期 [DATE] 11:47 鎖定日期 顧客姓名/手機號碼/編號 顧客姓名/手機號碼/編號 服務人員姓名/編號 服務人員姓名/編號 指定 不指定" at bounding box center [631, 179] width 877 height 71
type input "/0955712995/"
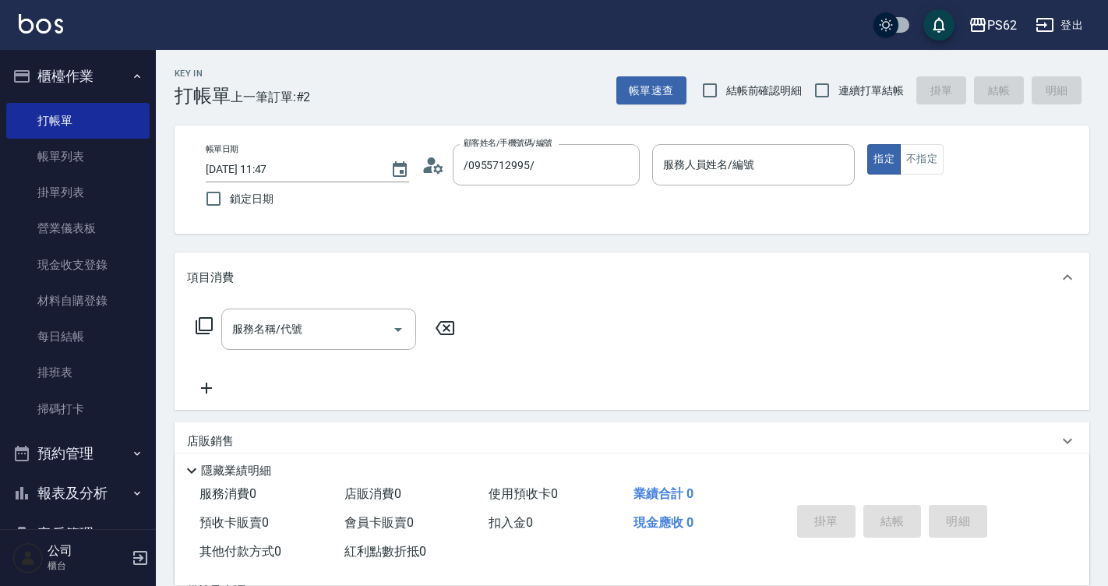
click at [428, 164] on icon at bounding box center [432, 164] width 23 height 23
click at [428, 164] on html "PS62 登出 櫃檯作業 打帳單 帳單列表 掛單列表 營業儀表板 現金收支登錄 材料自購登錄 每日結帳 排班表 掃碼打卡 預約管理 預約管理 單日預約紀錄 單…" at bounding box center [554, 379] width 1108 height 759
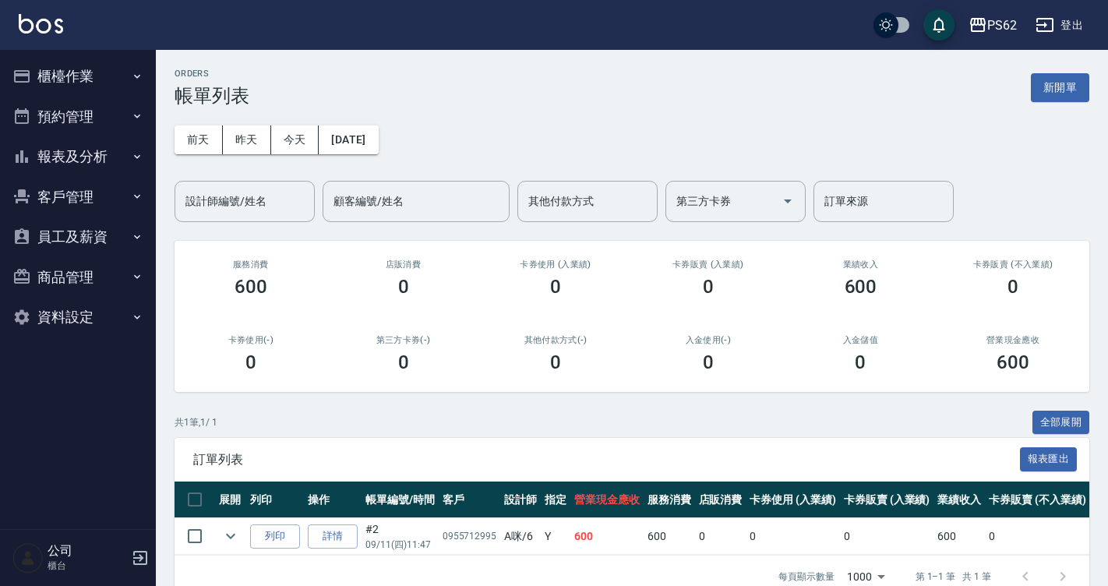
click at [78, 81] on button "櫃檯作業" at bounding box center [77, 76] width 143 height 41
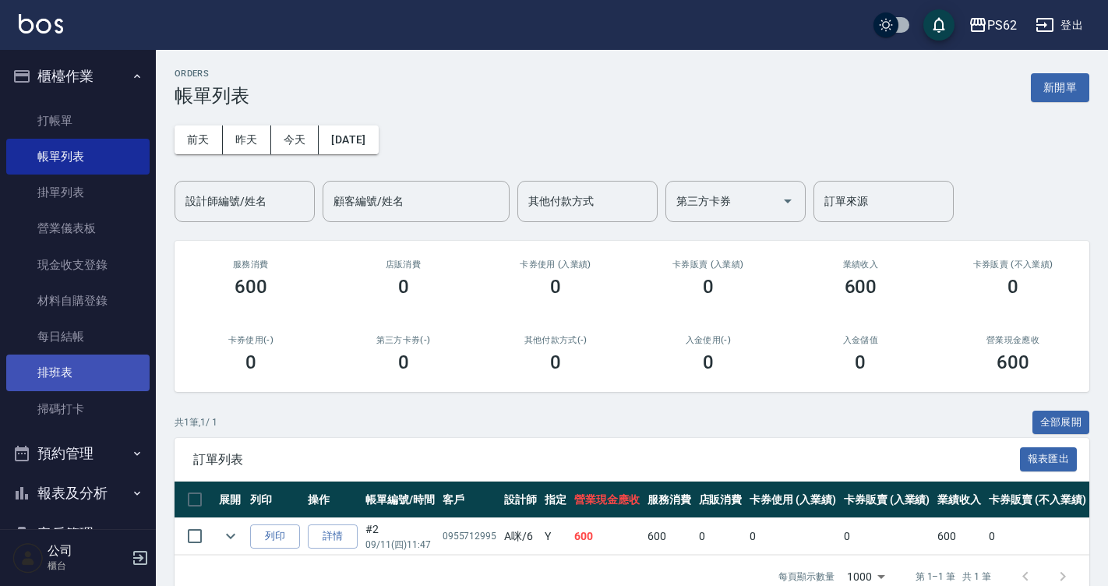
click at [93, 367] on link "排班表" at bounding box center [77, 372] width 143 height 36
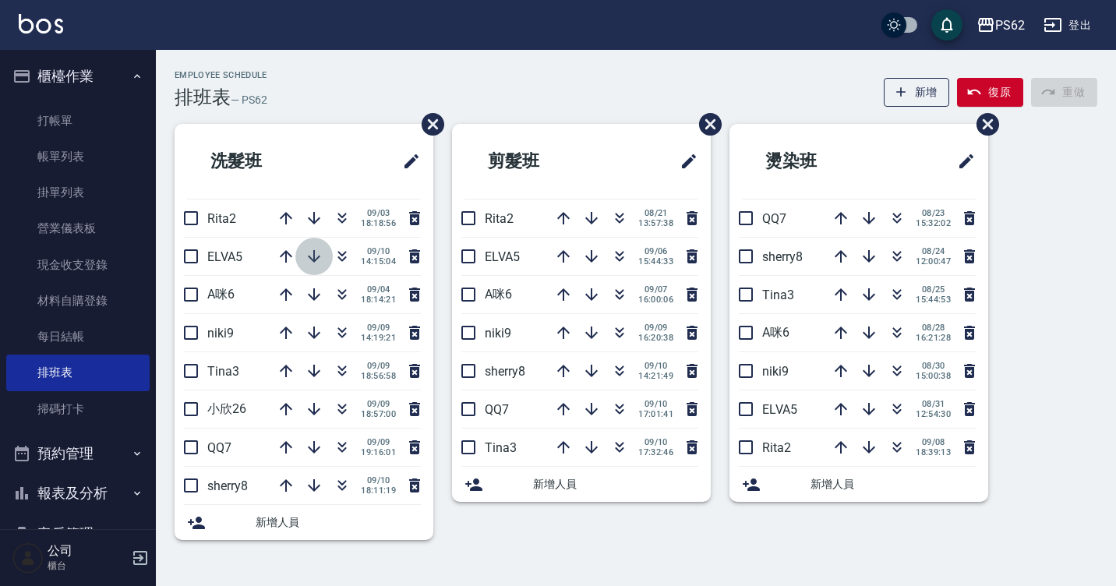
click at [314, 259] on icon "button" at bounding box center [314, 256] width 12 height 12
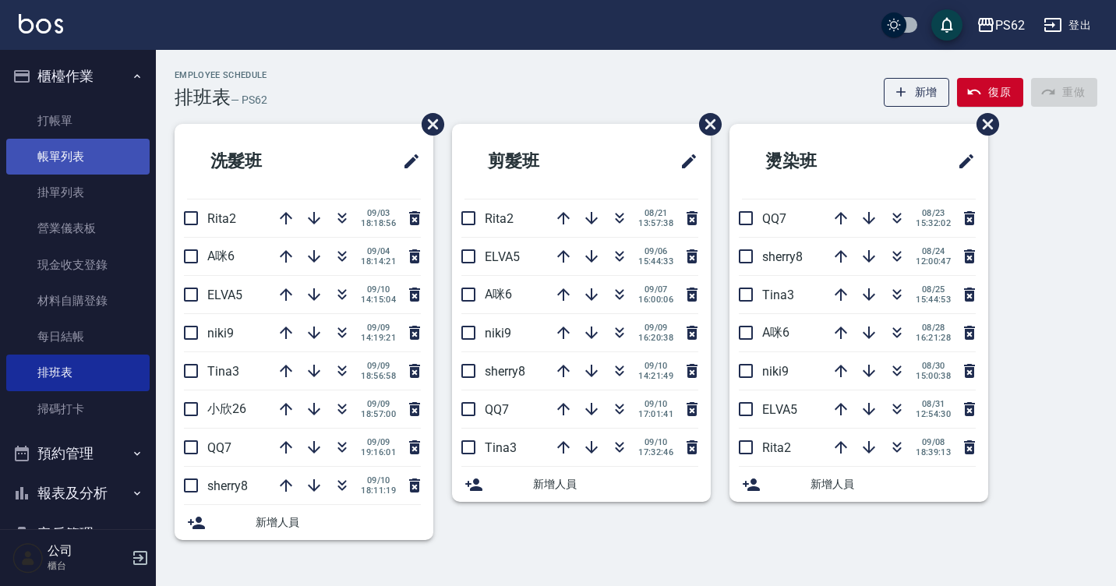
click at [111, 153] on link "帳單列表" at bounding box center [77, 157] width 143 height 36
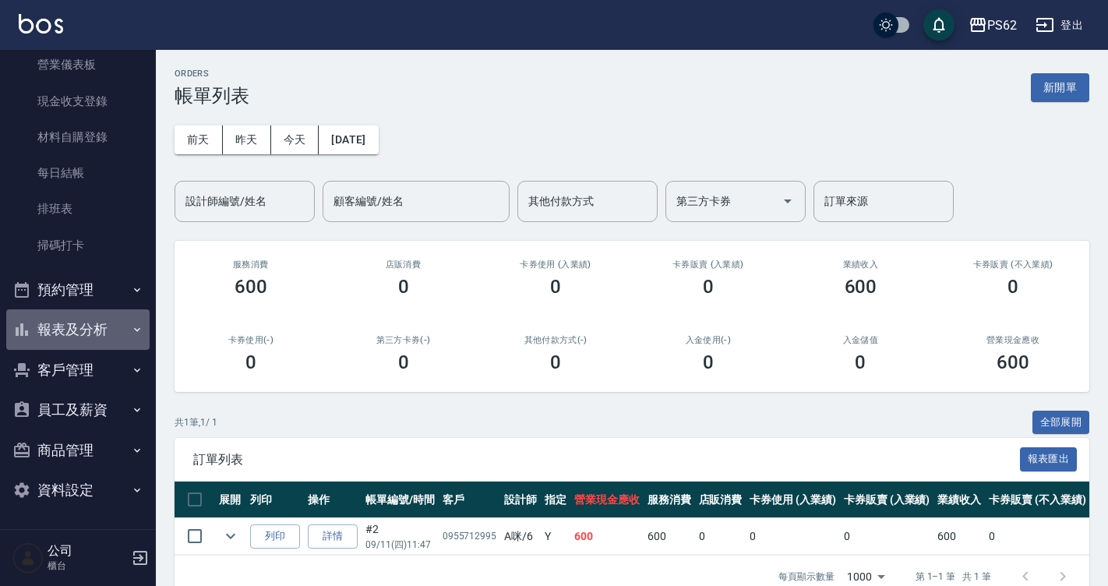
click at [84, 324] on button "報表及分析" at bounding box center [77, 329] width 143 height 41
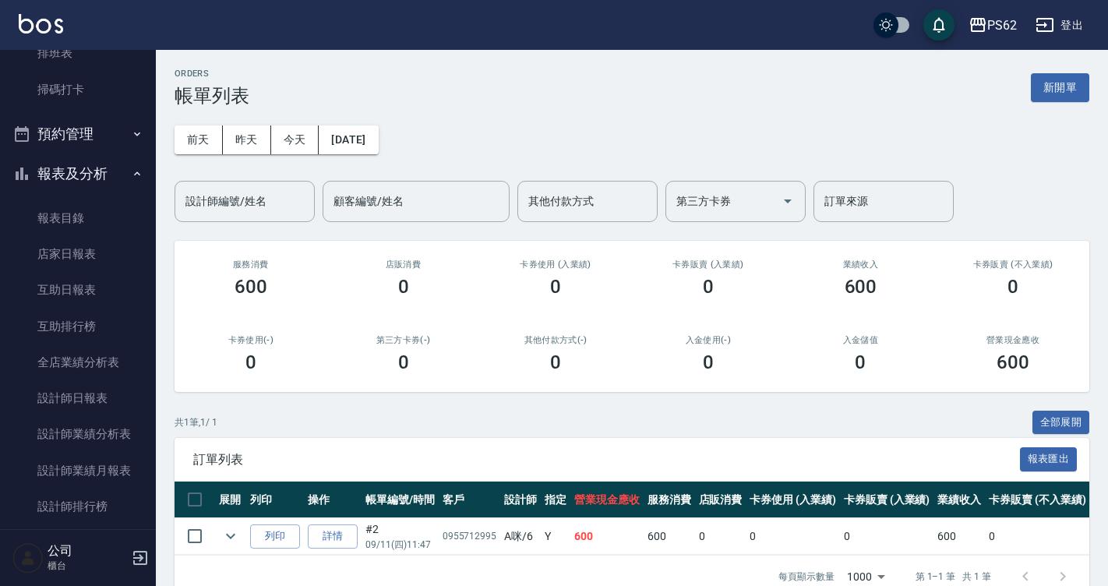
scroll to position [475, 0]
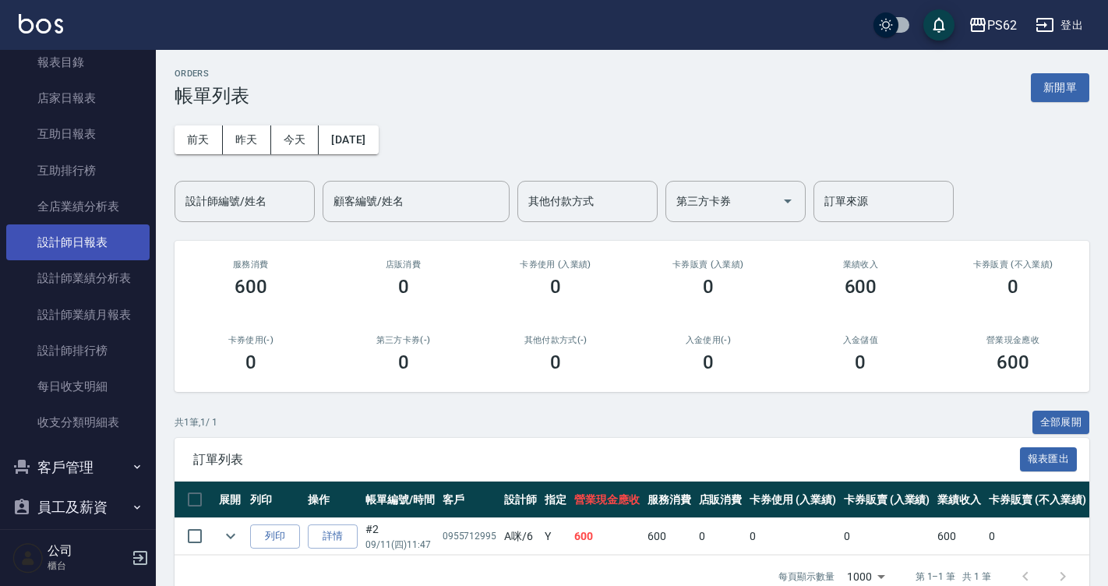
click at [75, 245] on link "設計師日報表" at bounding box center [77, 242] width 143 height 36
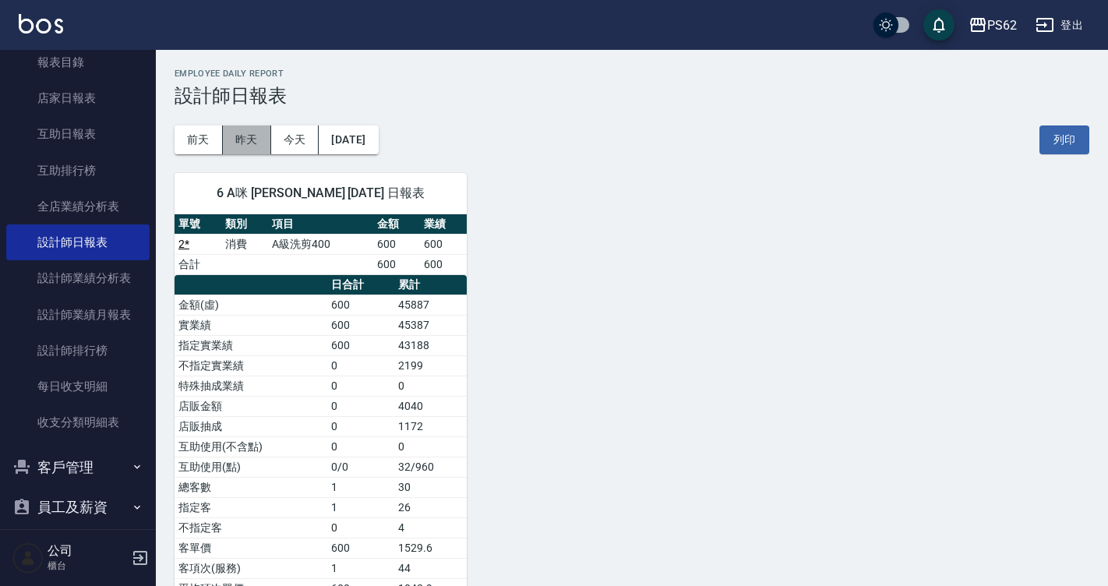
click at [240, 134] on button "昨天" at bounding box center [247, 139] width 48 height 29
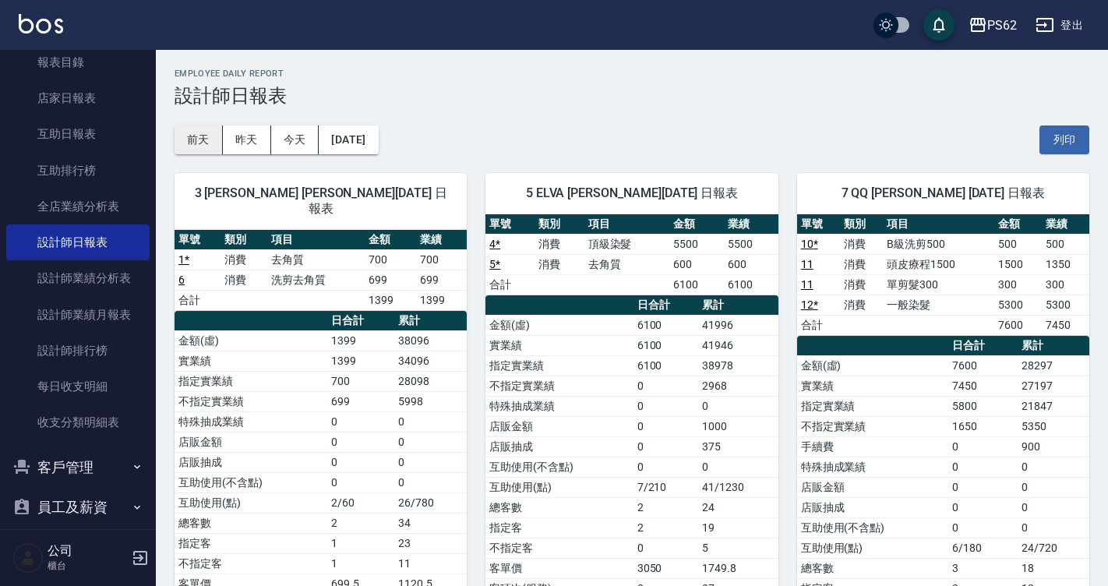
click at [203, 137] on button "前天" at bounding box center [199, 139] width 48 height 29
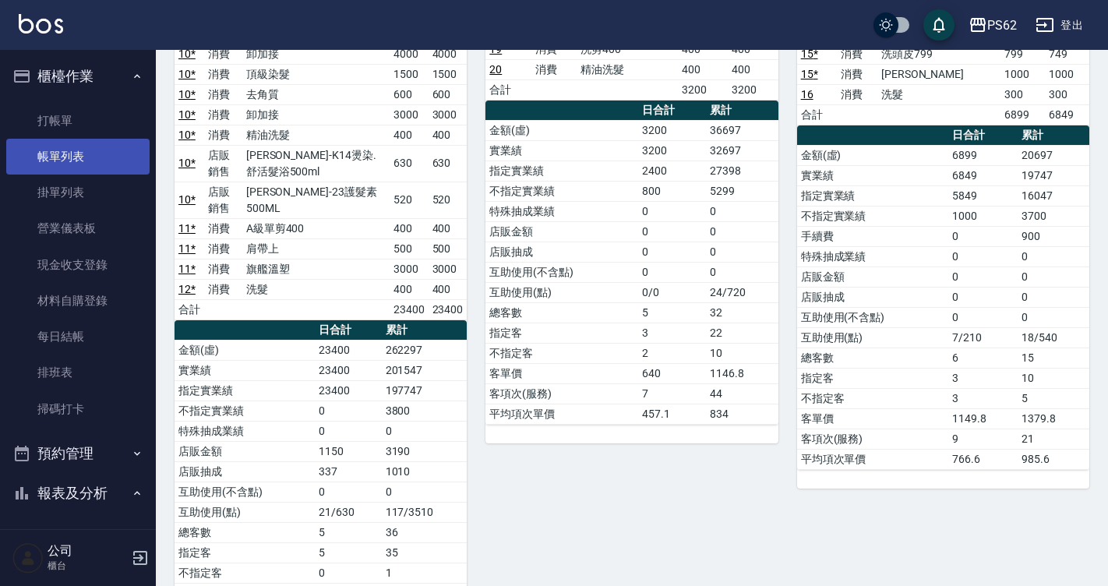
click at [89, 160] on link "帳單列表" at bounding box center [77, 157] width 143 height 36
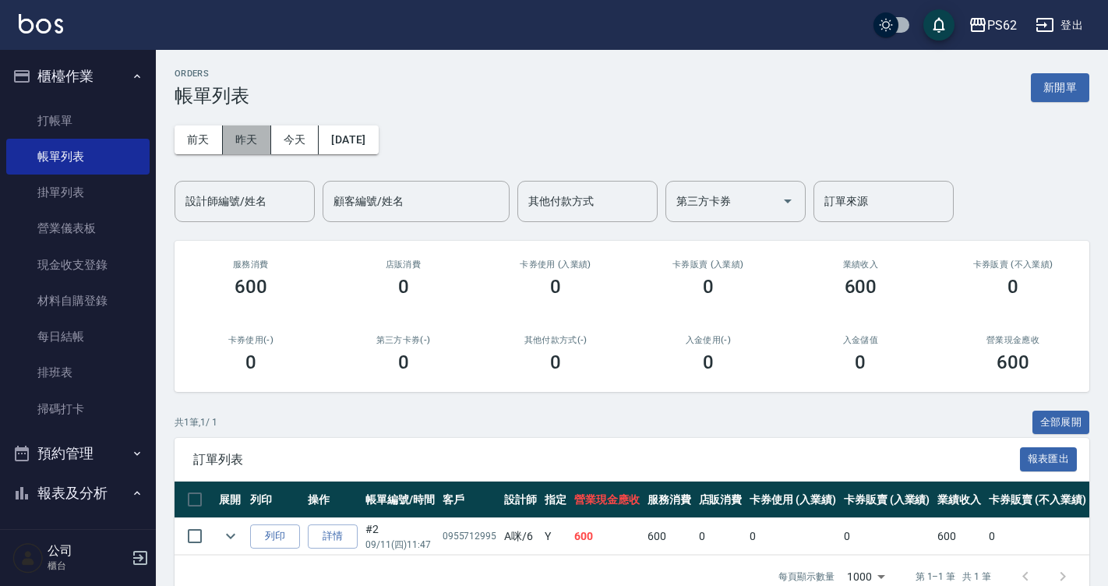
click at [255, 146] on button "昨天" at bounding box center [247, 139] width 48 height 29
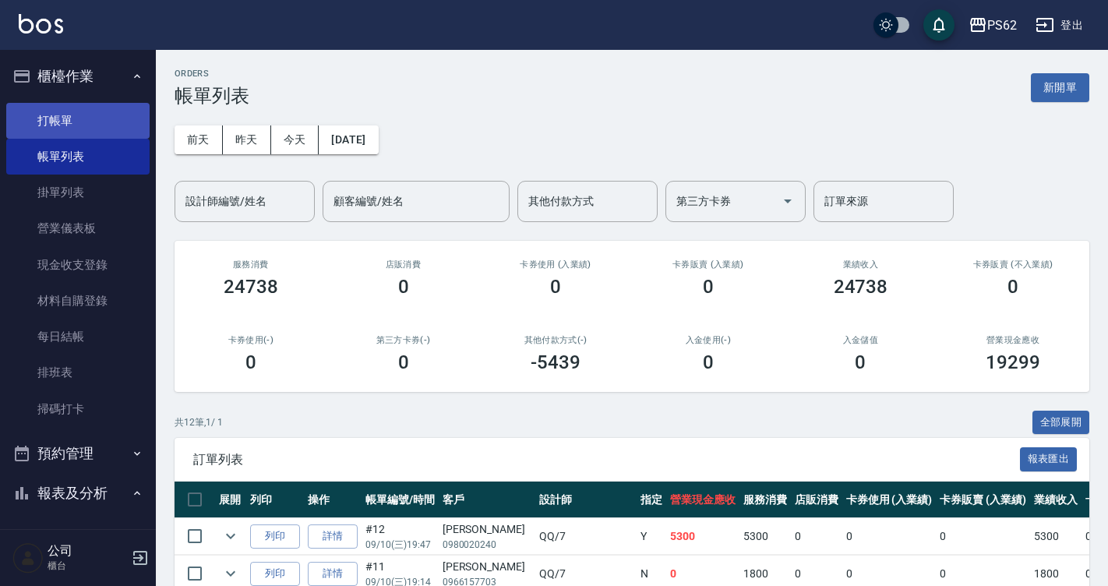
click at [113, 114] on link "打帳單" at bounding box center [77, 121] width 143 height 36
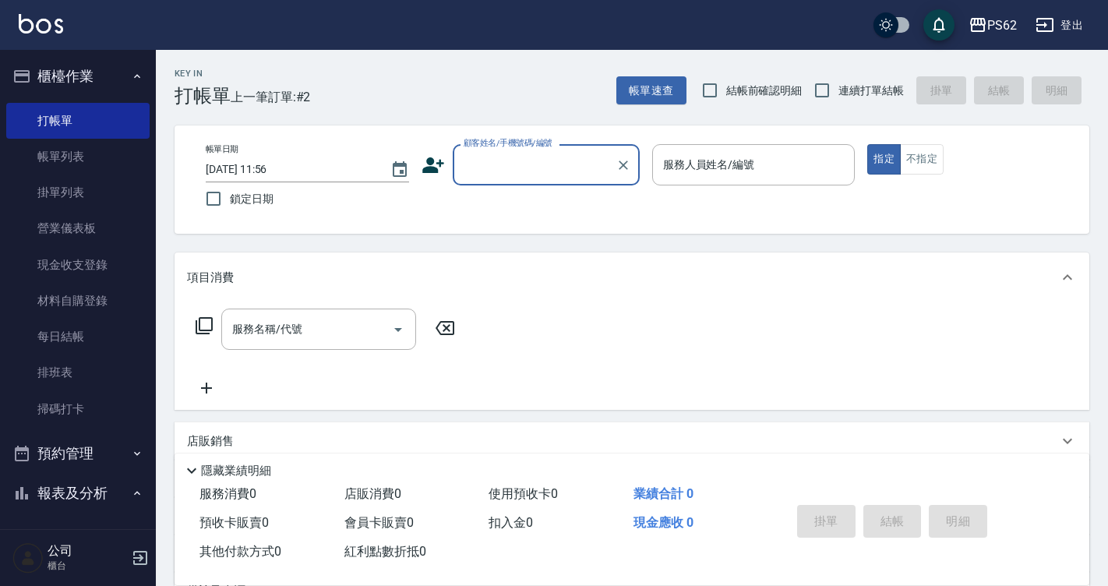
drag, startPoint x: 129, startPoint y: 101, endPoint x: 129, endPoint y: 53, distance: 47.5
click at [129, 99] on ul "打帳單 帳單列表 掛單列表 營業儀表板 現金收支登錄 材料自購登錄 每日結帳 排班表 掃碼打卡" at bounding box center [77, 265] width 143 height 337
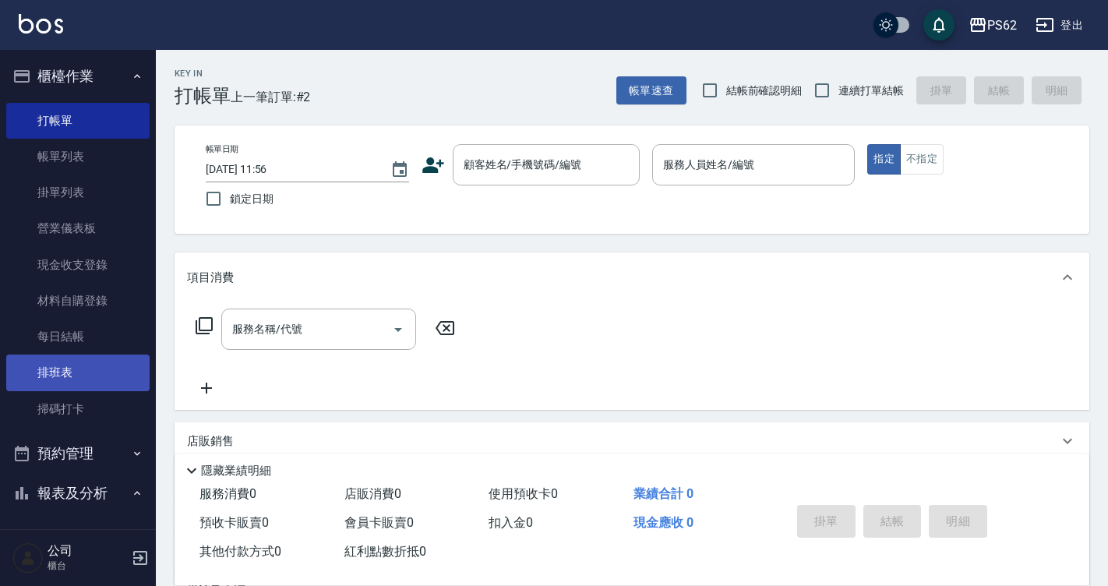
click at [85, 366] on link "排班表" at bounding box center [77, 372] width 143 height 36
